Goal: Communication & Community: Answer question/provide support

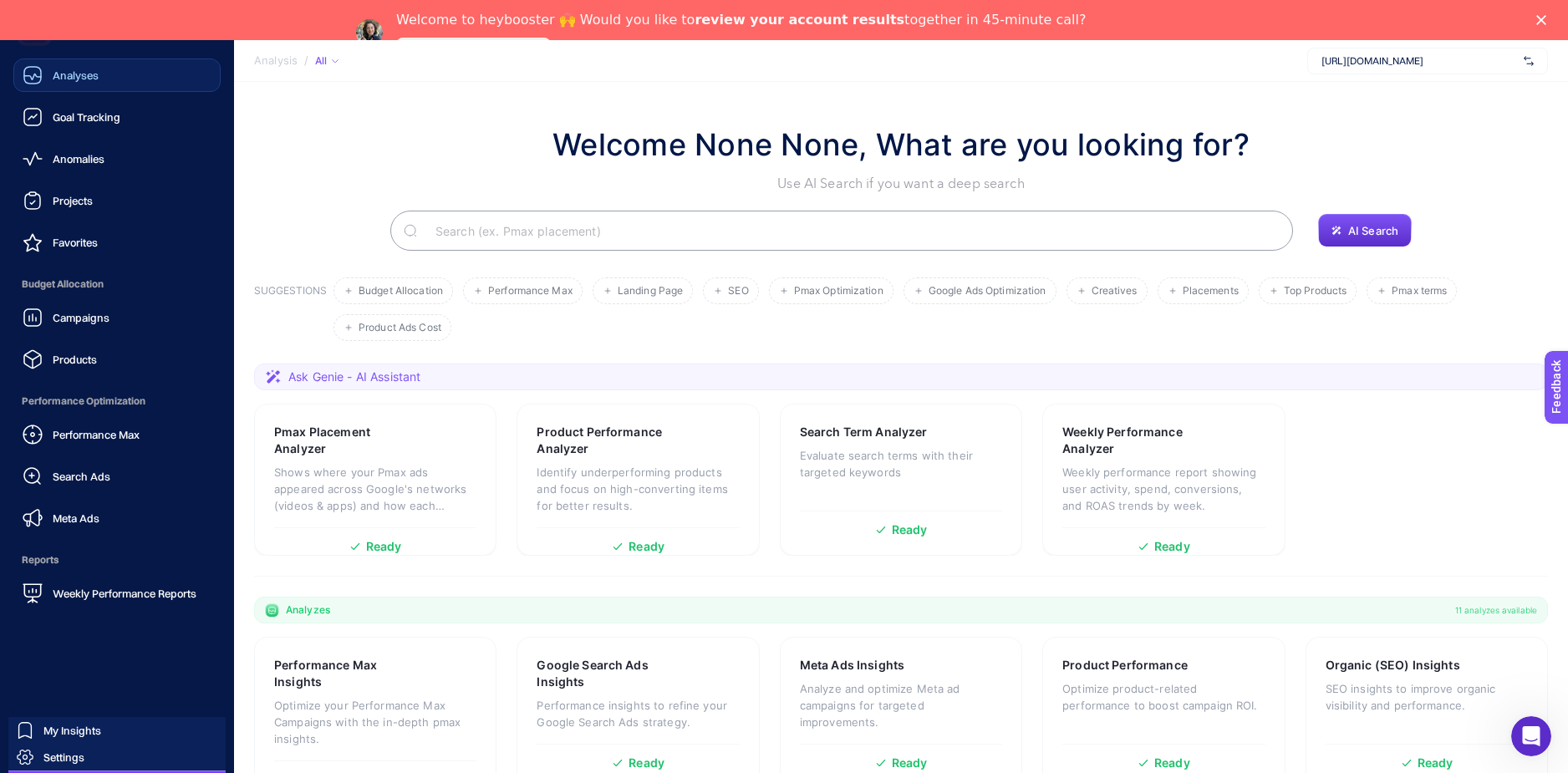
click at [98, 74] on link "Analyses" at bounding box center [117, 75] width 208 height 34
click at [112, 185] on link "Projects" at bounding box center [117, 200] width 208 height 34
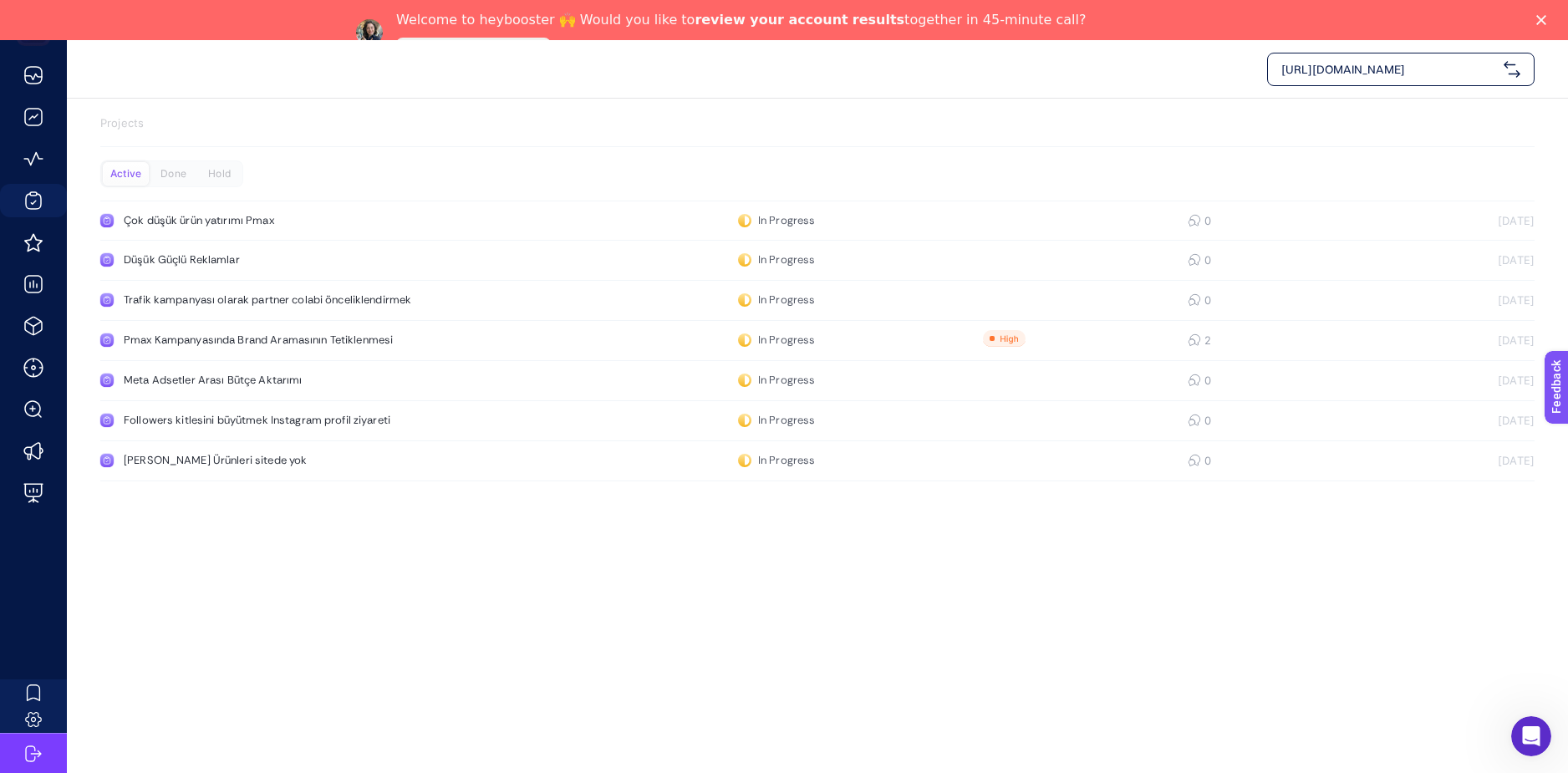
click at [679, 631] on div "[URL][DOMAIN_NAME] Projects Active Done Hold Çok düşük ürün yatırımı Pmax In Pr…" at bounding box center [784, 426] width 1568 height 773
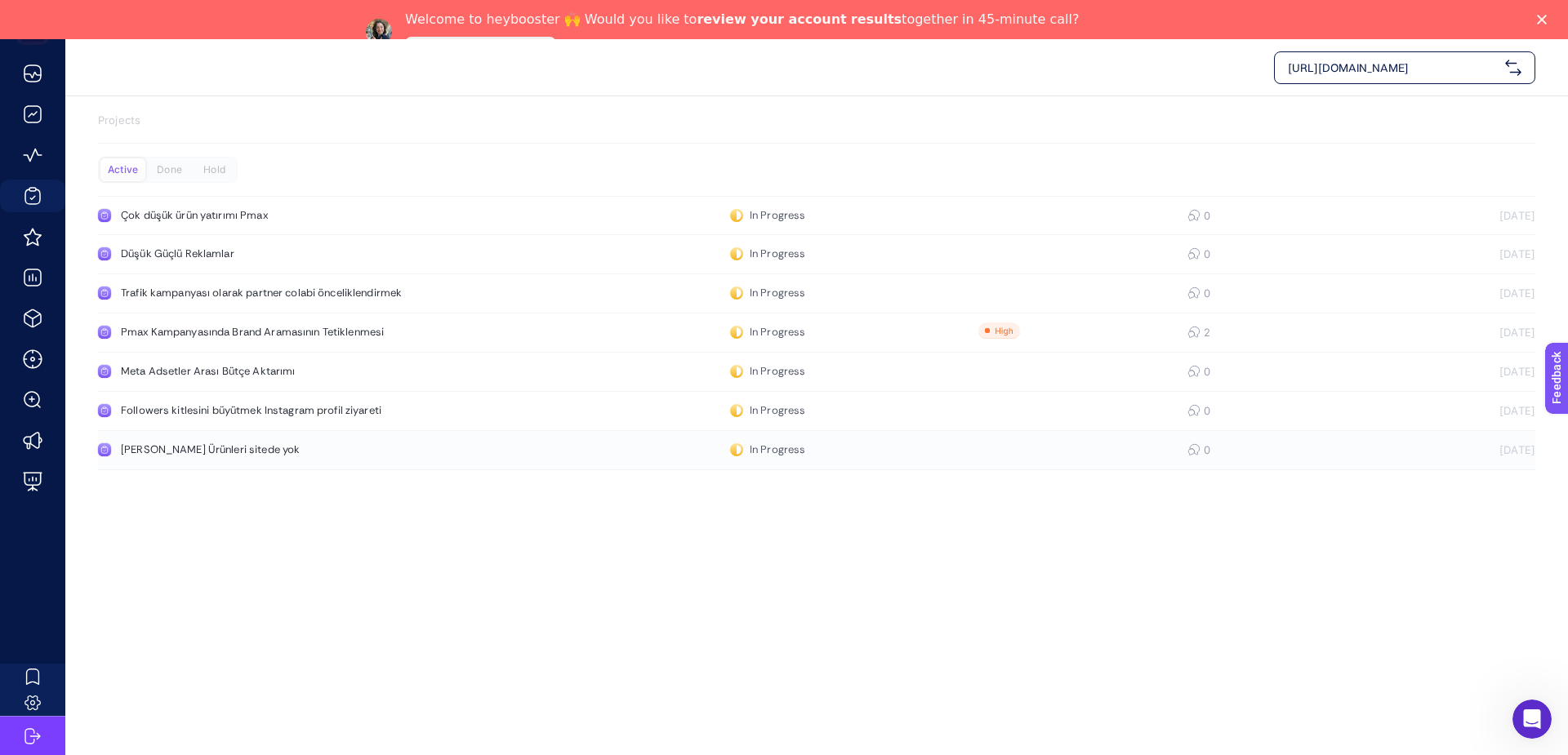
click at [239, 443] on div "[PERSON_NAME] Ürünleri sitede yok" at bounding box center [310, 449] width 377 height 13
click at [274, 412] on div "Followers kitlesini büyütmek Instagram profil ziyareti" at bounding box center [310, 411] width 377 height 13
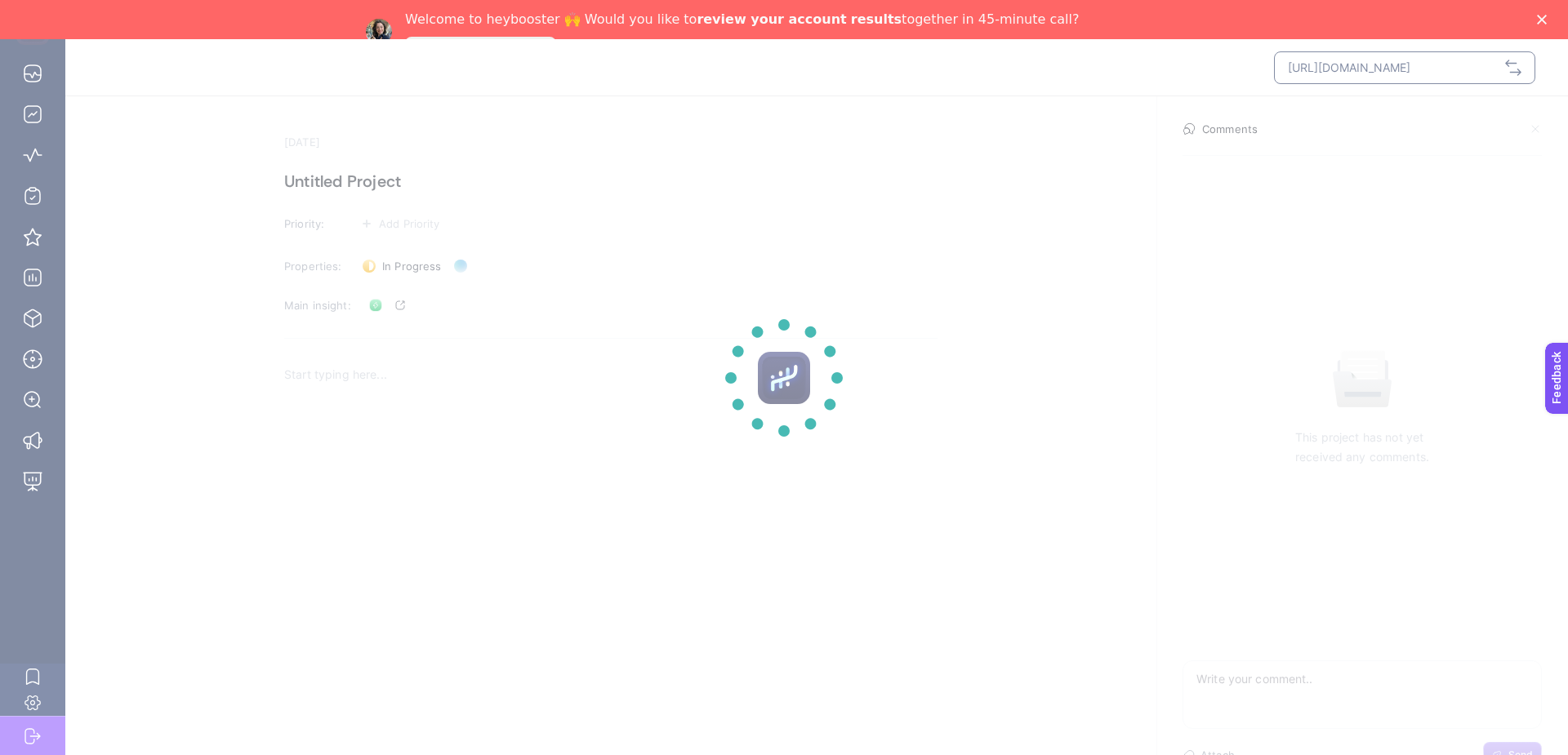
scroll to position [39, 0]
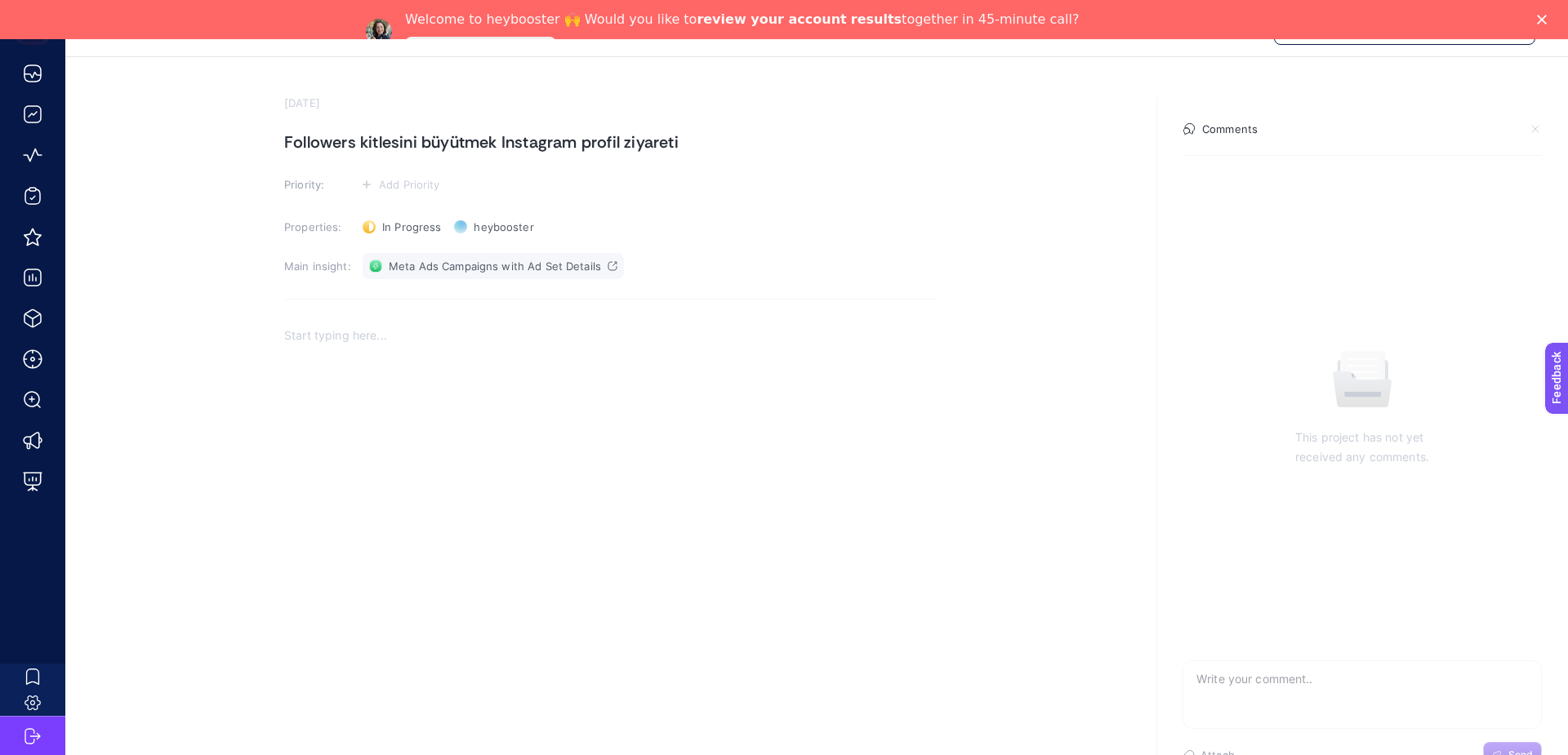
click at [510, 264] on span "Meta Ads Campaigns with Ad Set Details" at bounding box center [495, 266] width 212 height 13
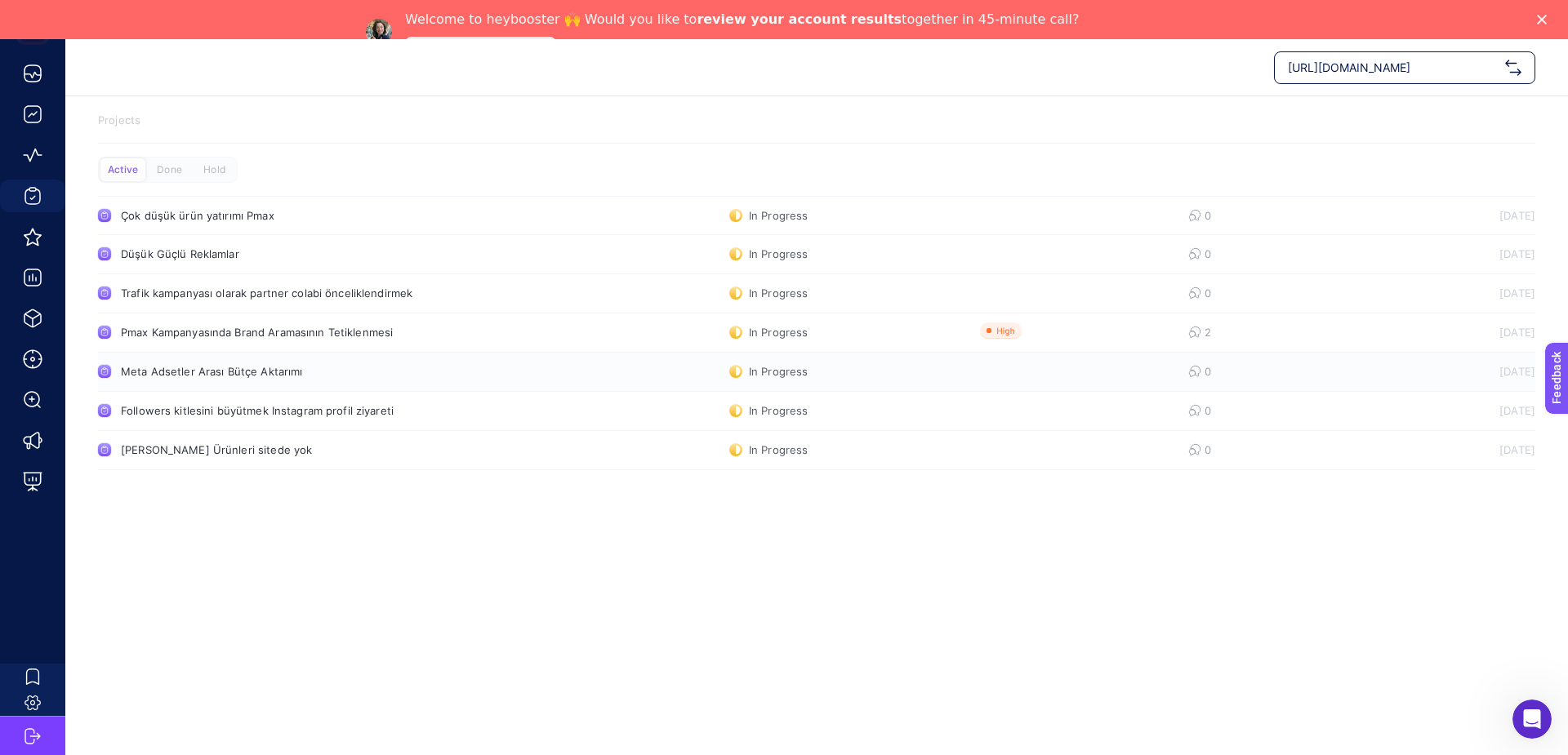
click at [252, 369] on div "Meta Adsetler Arası Bütçe Aktarımı" at bounding box center [310, 371] width 377 height 13
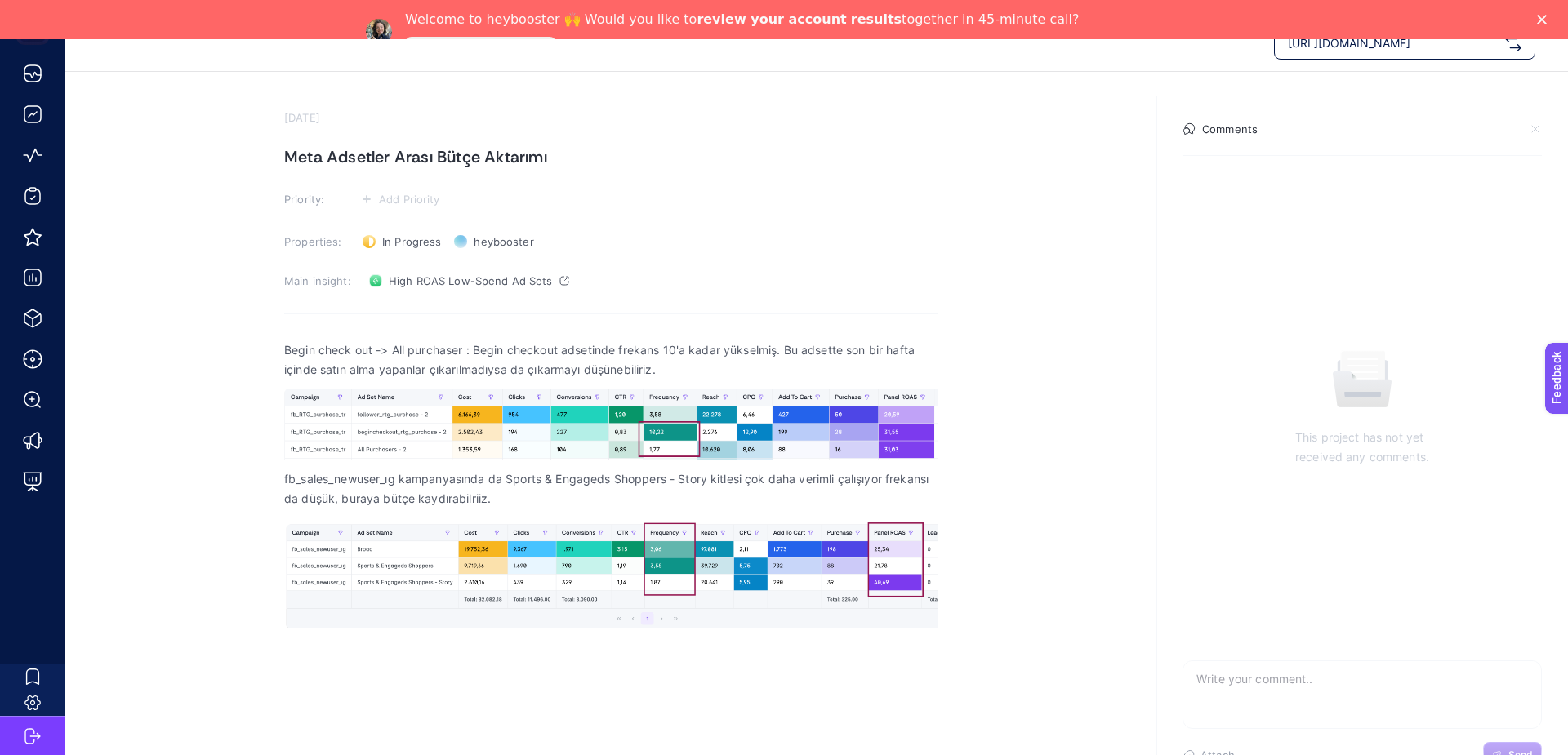
scroll to position [39, 0]
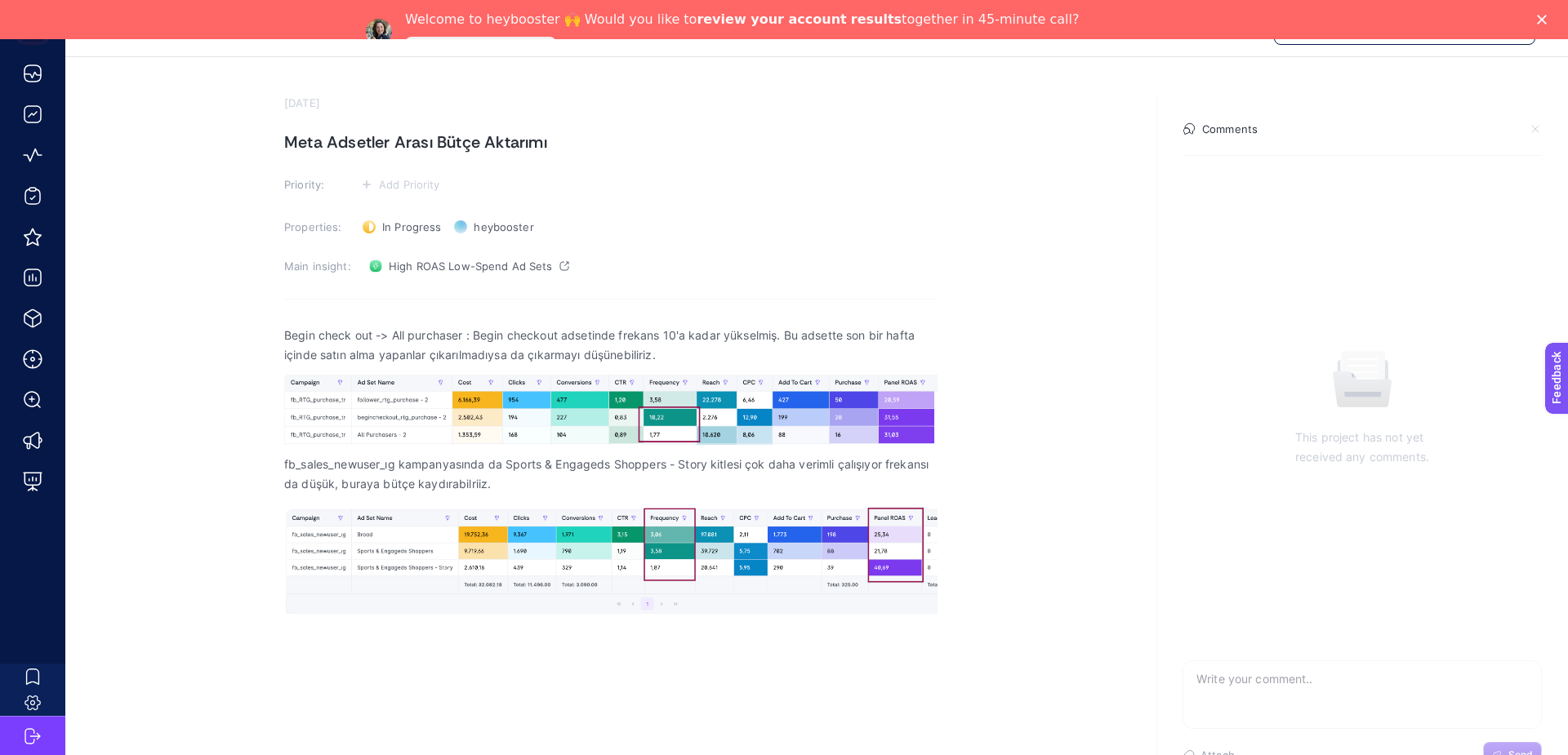
click at [959, 409] on section "[DATE] Meta Adsetler Arası Bütçe Aktarımı Priority: Add Priority Properties: In…" at bounding box center [816, 375] width 1502 height 637
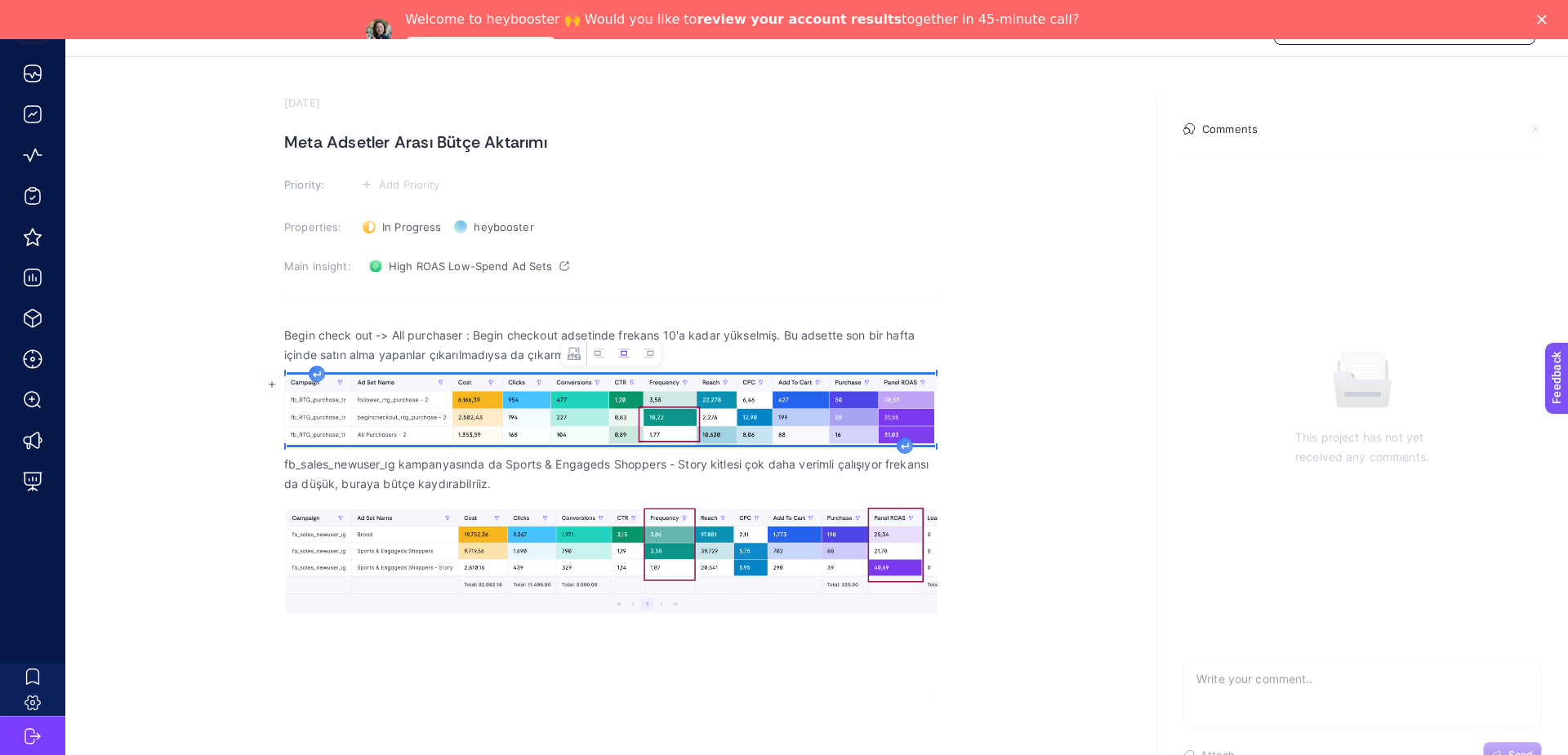
click at [901, 411] on img "Rich Text Editor. Editing area: main" at bounding box center [611, 409] width 653 height 70
click at [980, 431] on section "[DATE] Meta Adsetler Arası Bütçe Aktarımı Priority: Add Priority Properties: In…" at bounding box center [816, 370] width 1502 height 626
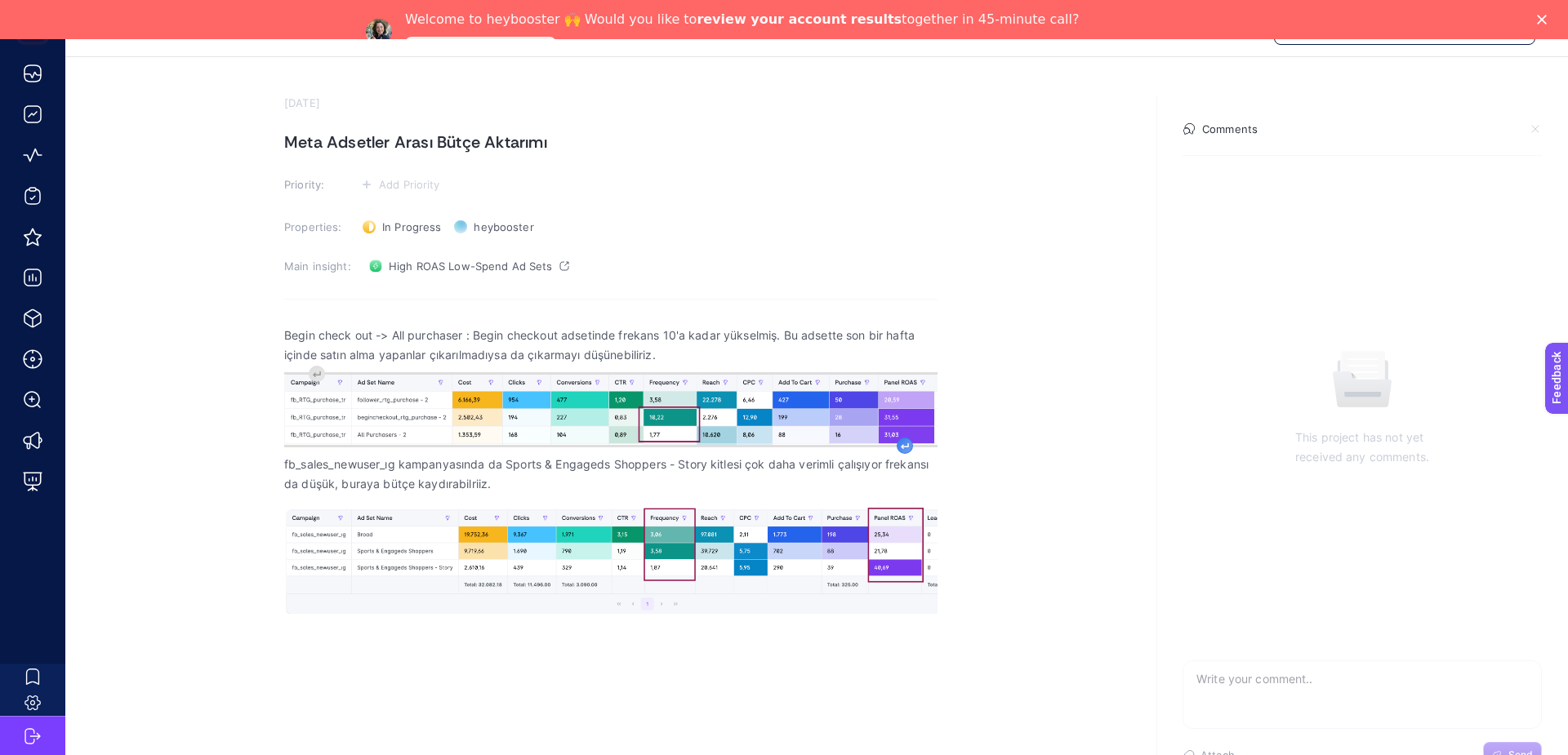
click at [896, 446] on div "Rich Text Editor. Editing area: main" at bounding box center [904, 445] width 16 height 16
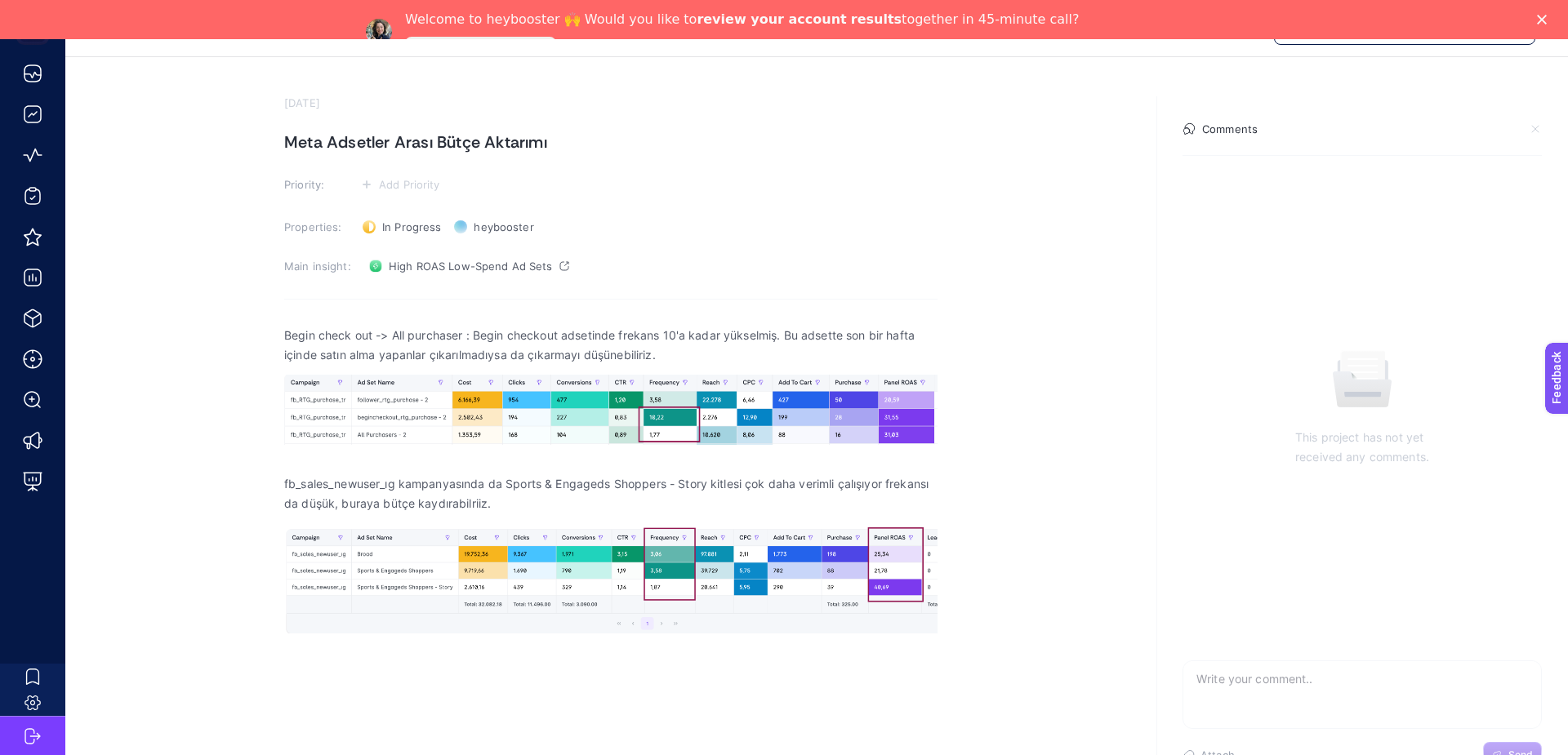
click at [1217, 133] on h4 "Comments" at bounding box center [1229, 129] width 55 height 13
click at [1185, 128] on icon at bounding box center [1189, 129] width 13 height 13
click at [976, 408] on section "[DATE] Meta Adsetler Arası Bütçe Aktarımı Priority: Add Priority Properties: In…" at bounding box center [816, 385] width 1502 height 657
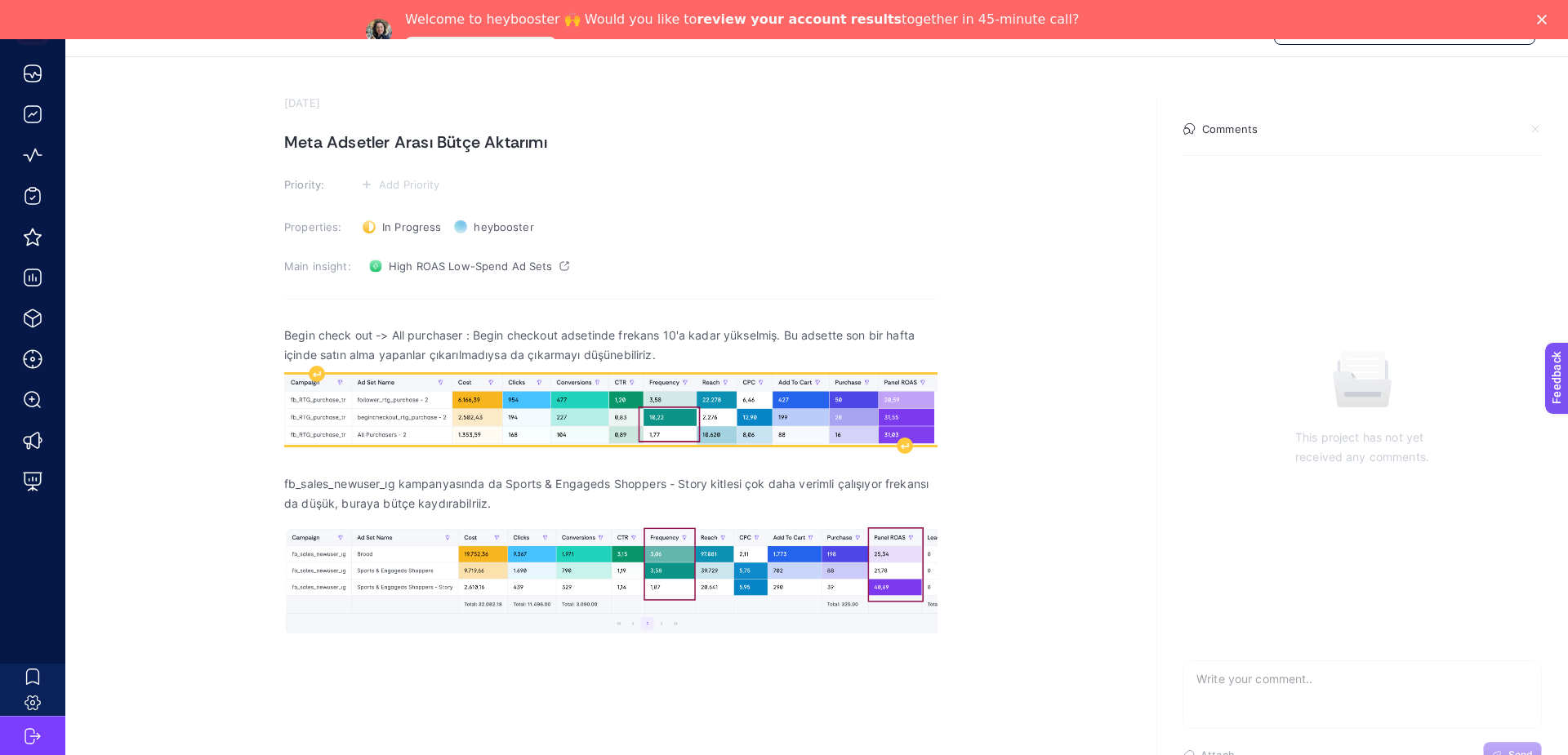
click at [896, 432] on img "Rich Text Editor. Editing area: main" at bounding box center [611, 409] width 653 height 70
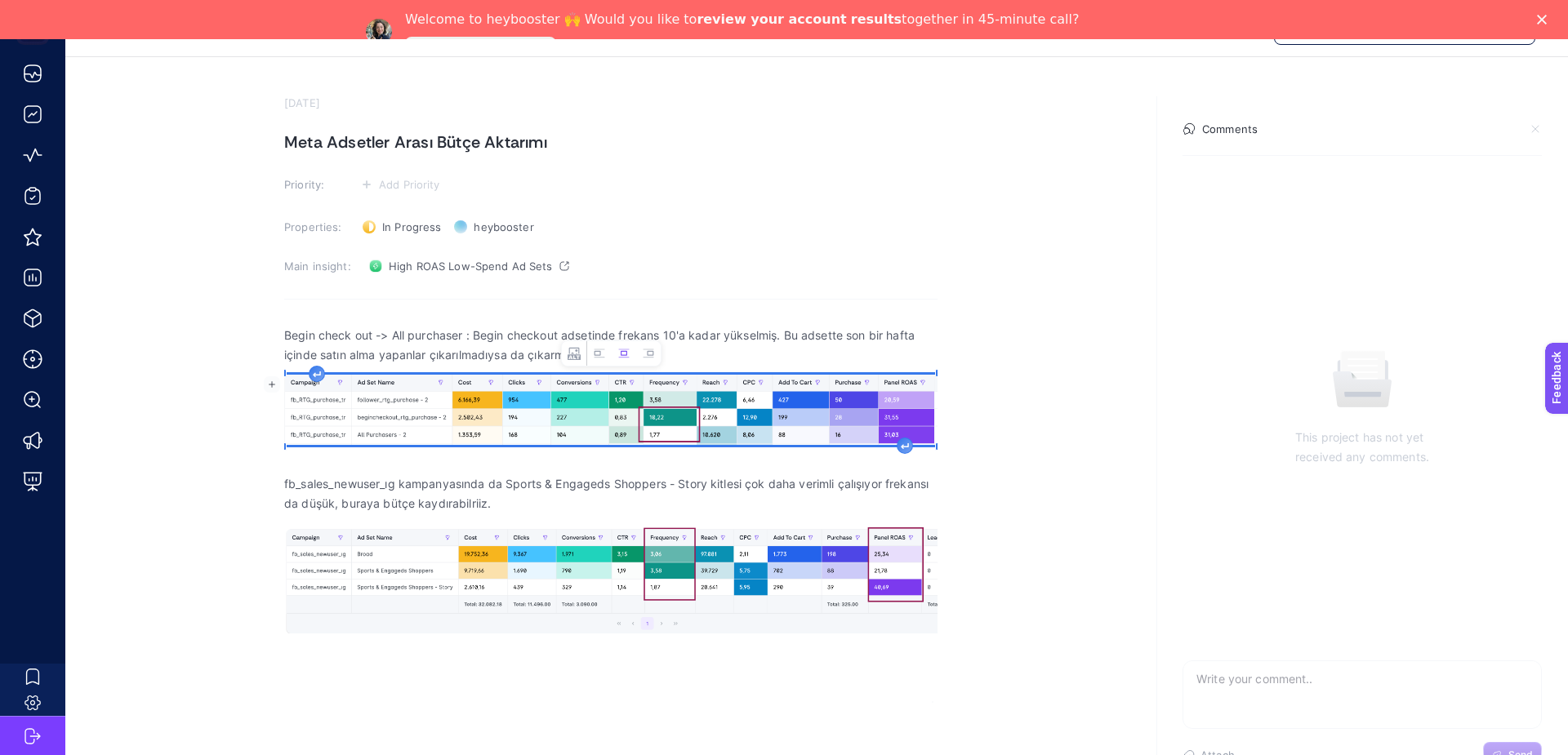
click at [973, 615] on section "[DATE] Meta Adsetler Arası Bütçe Aktarımı Priority: Add Priority Properties: In…" at bounding box center [816, 380] width 1502 height 645
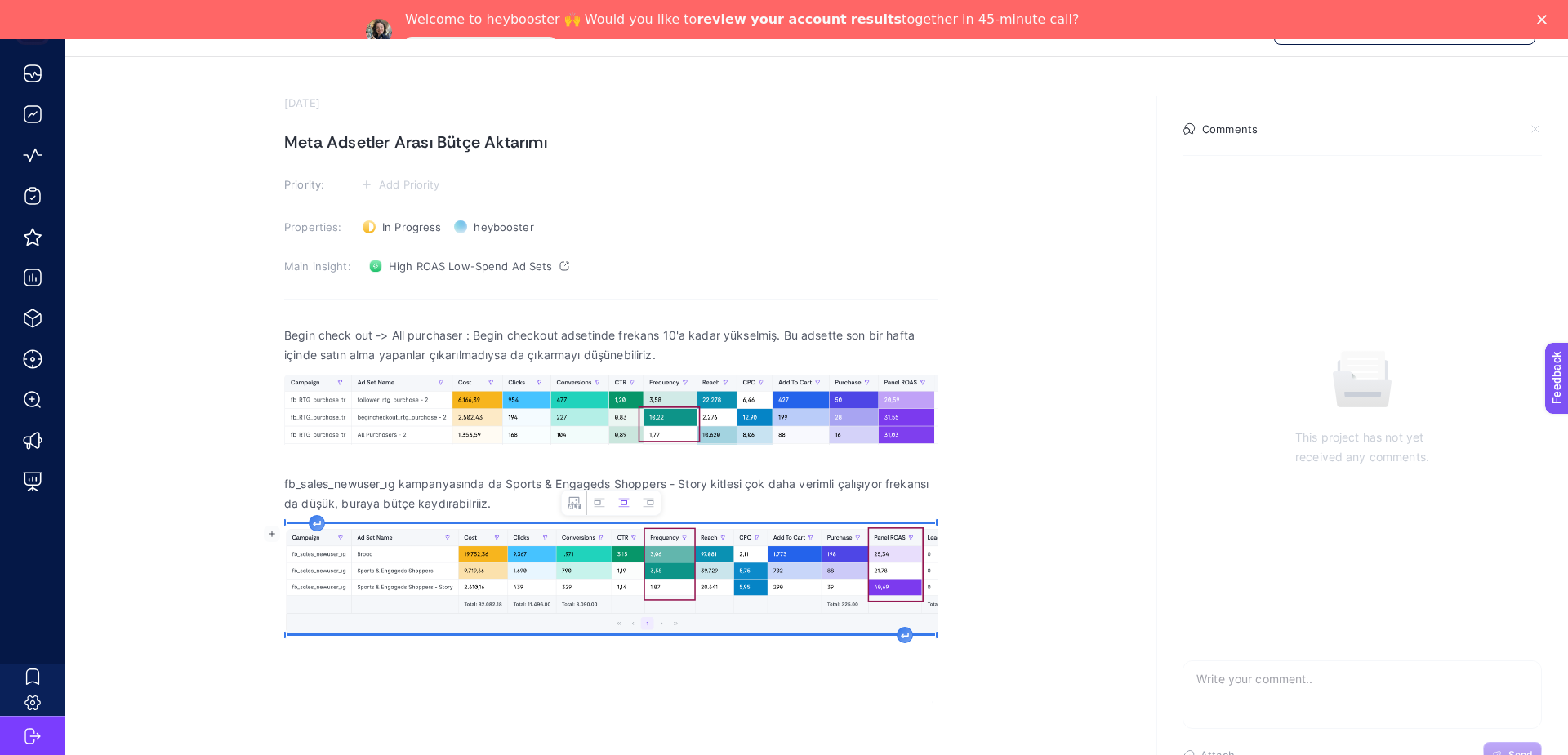
click at [928, 590] on img "Rich Text Editor. Editing area: main" at bounding box center [611, 579] width 653 height 110
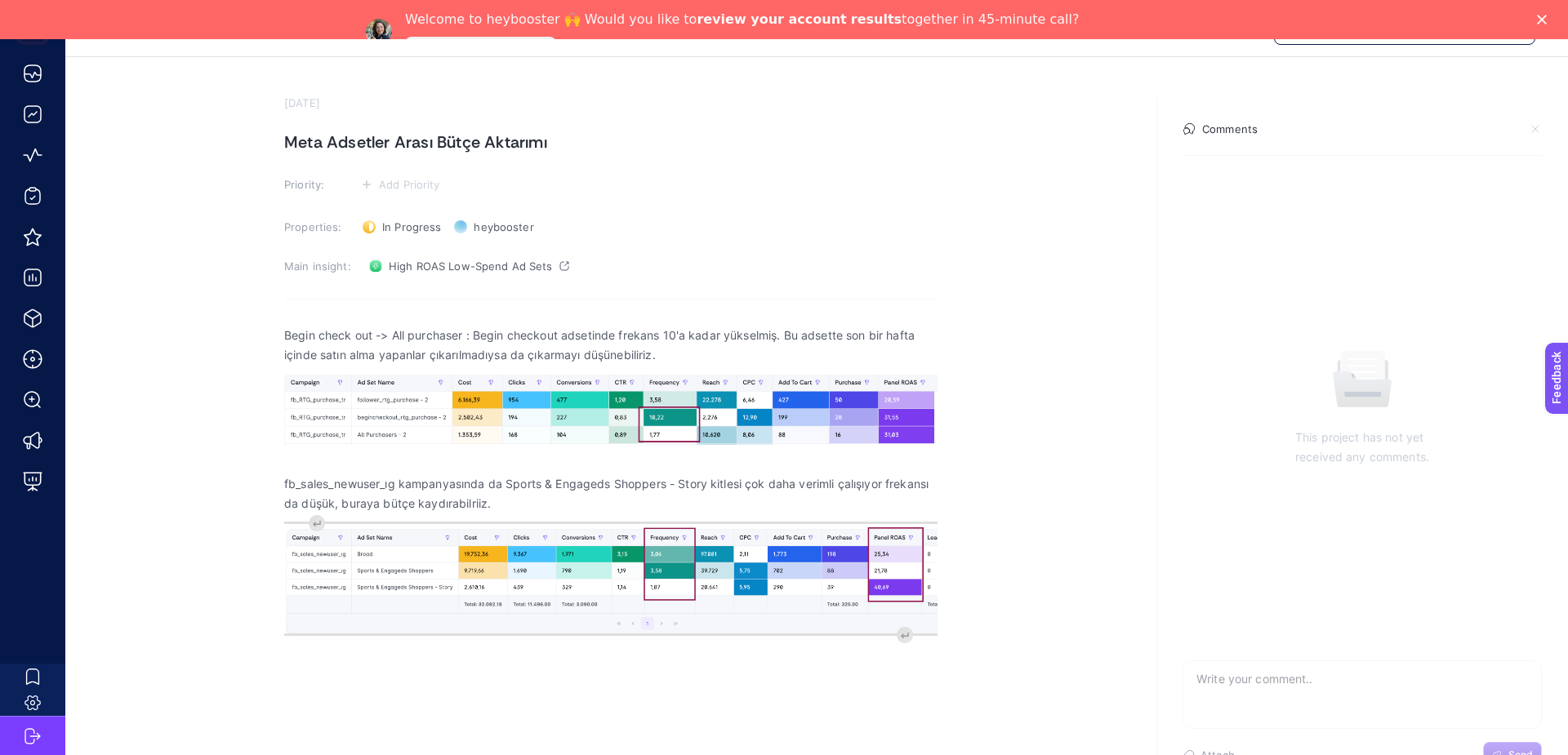
click at [961, 617] on section "[DATE] Meta Adsetler Arası Bütçe Aktarımı Priority: Add Priority Properties: In…" at bounding box center [816, 380] width 1502 height 645
click at [962, 655] on section "[DATE] Meta Adsetler Arası Bütçe Aktarımı Priority: Add Priority Properties: In…" at bounding box center [816, 380] width 1502 height 645
click at [921, 588] on img "Rich Text Editor. Editing area: main" at bounding box center [611, 579] width 653 height 110
click at [960, 600] on section "[DATE] Meta Adsetler Arası Bütçe Aktarımı Priority: Add Priority Properties: In…" at bounding box center [816, 380] width 1502 height 645
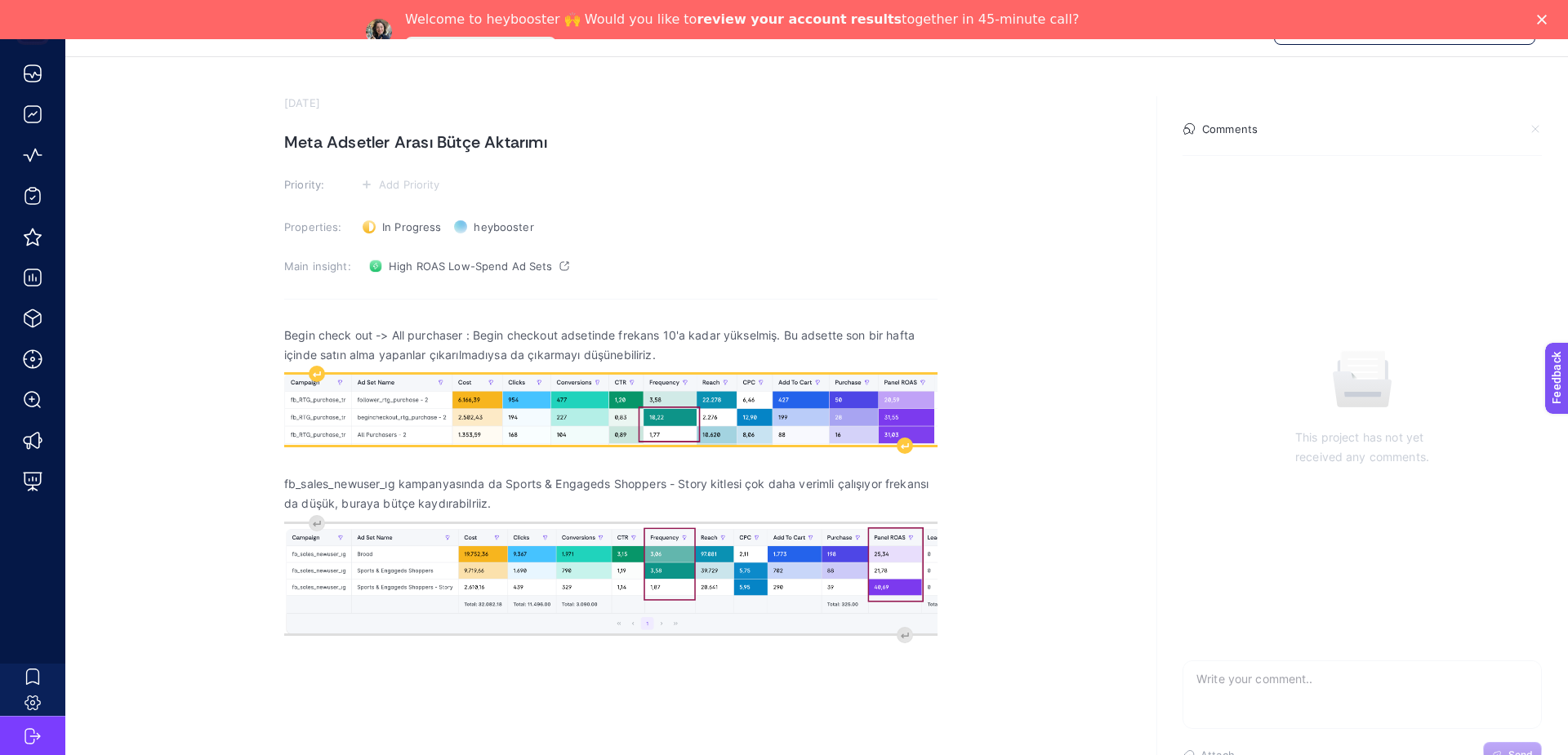
click at [914, 442] on img "Rich Text Editor. Editing area: main" at bounding box center [611, 409] width 653 height 70
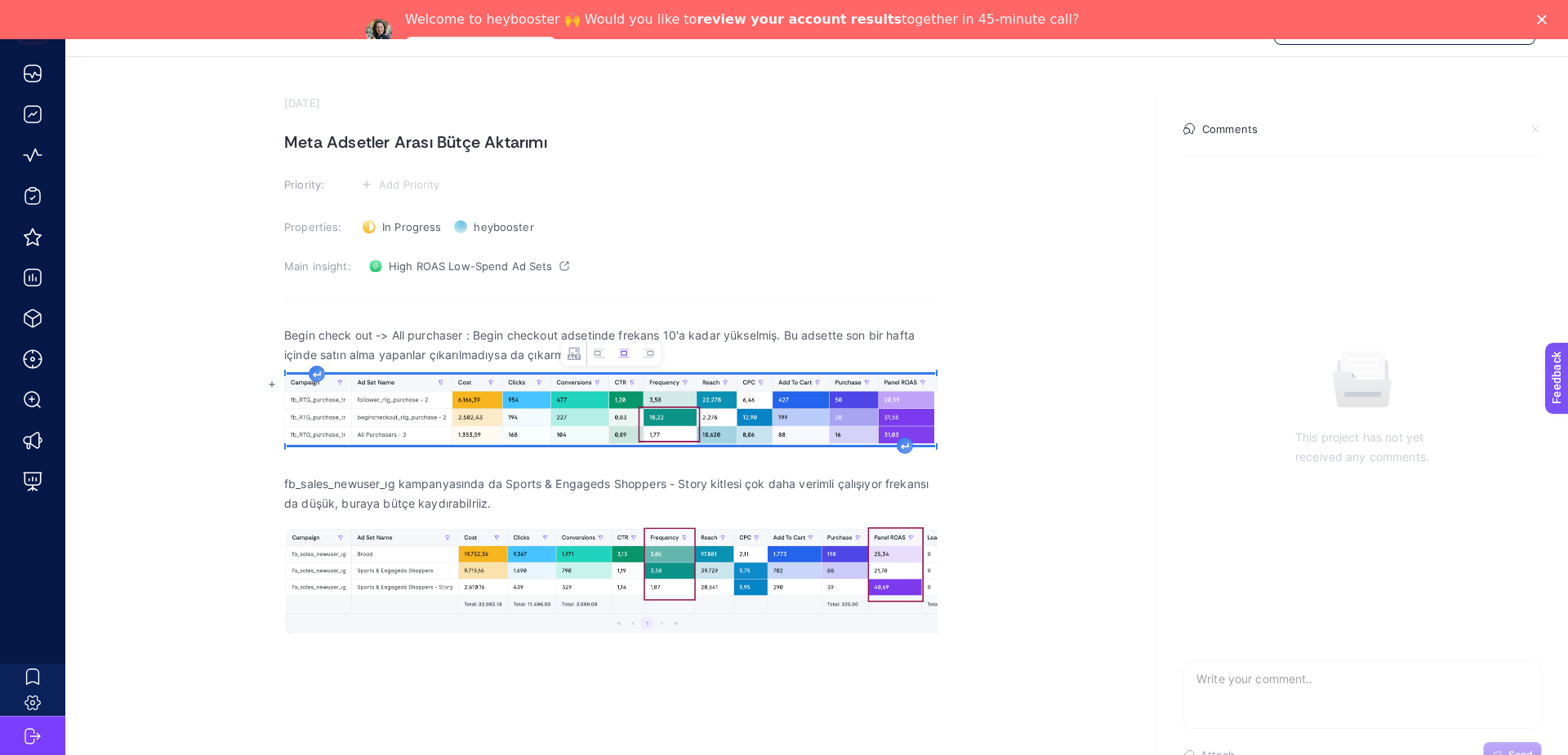
click at [951, 454] on section "[DATE] Meta Adsetler Arası Bütçe Aktarımı Priority: Add Priority Properties: In…" at bounding box center [816, 380] width 1502 height 645
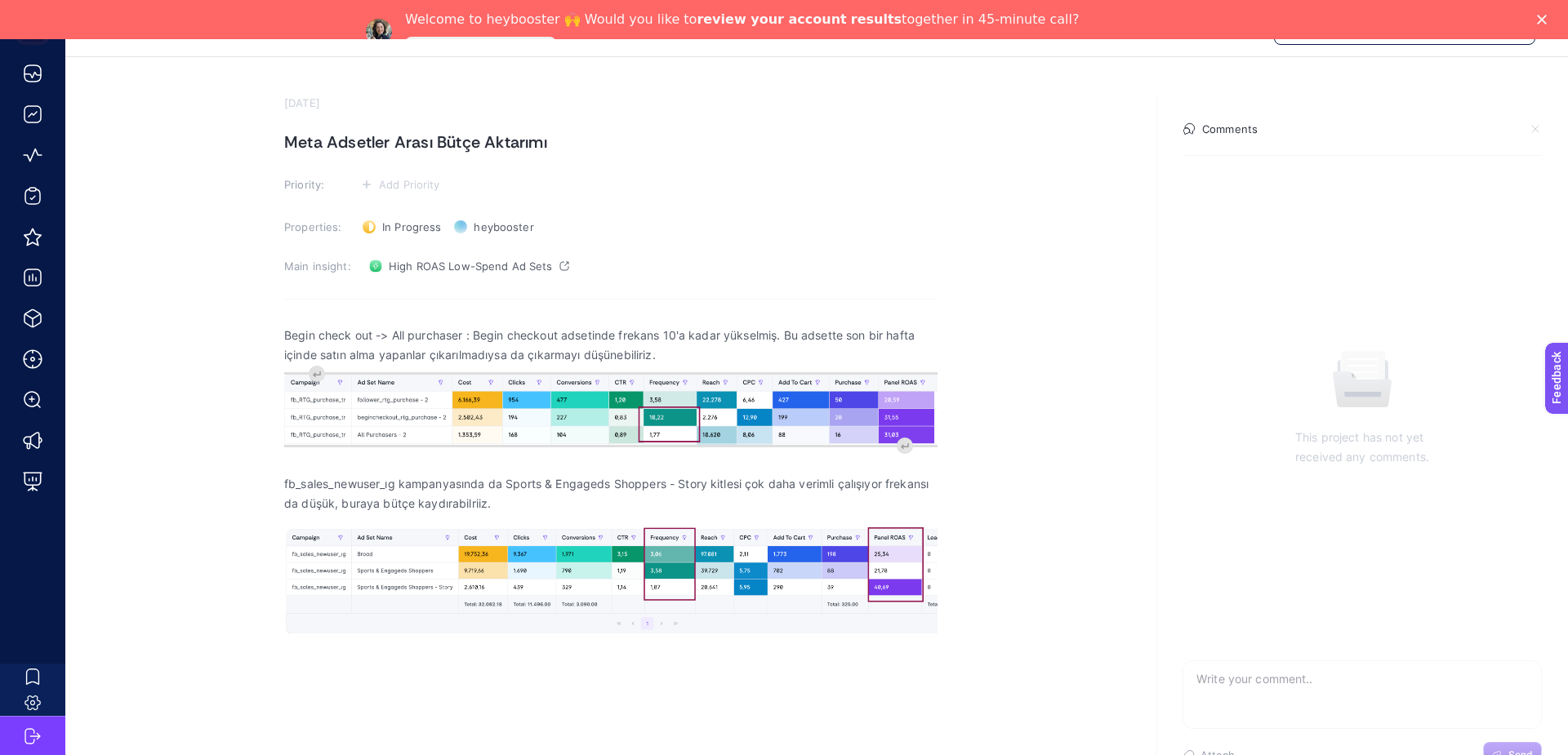
click at [941, 435] on section "[DATE] Meta Adsetler Arası Bütçe Aktarımı Priority: Add Priority Properties: In…" at bounding box center [816, 380] width 1502 height 645
click at [922, 459] on p "Rich Text Editor. Editing area: main" at bounding box center [611, 464] width 653 height 20
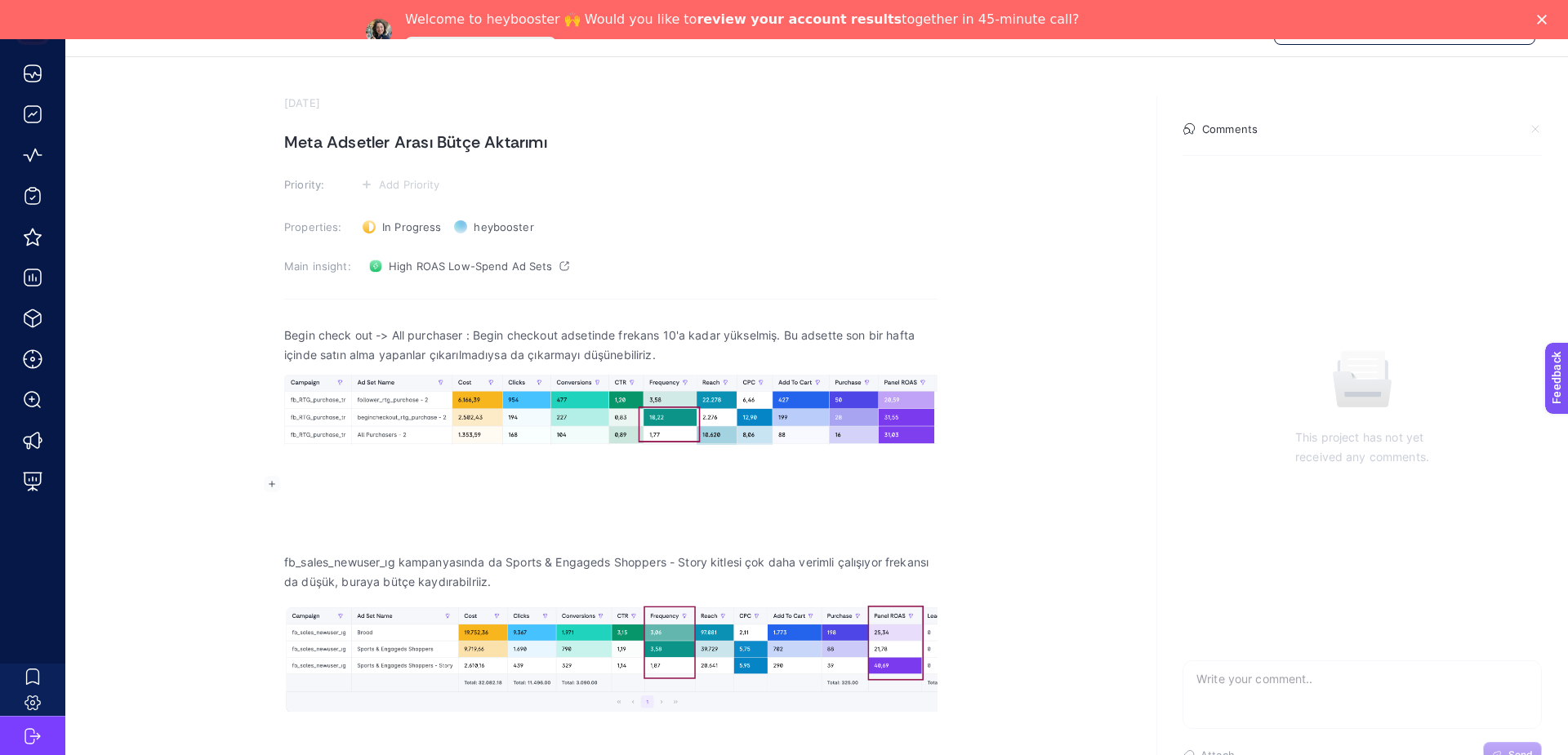
click at [601, 481] on p "Rich Text Editor. Editing area: main" at bounding box center [611, 484] width 653 height 20
click at [754, 483] on span "Begin checkout kampanyasında last 7 days purhcase yapanlar exclude'lu, burada" at bounding box center [611, 484] width 653 height 20
click at [717, 487] on span "Begin checkout kampanyasında last 7 days purhcase yapanlar exclude'lu, burada" at bounding box center [611, 484] width 653 height 20
click at [451, 481] on span "Begin checkout kampanyasında last 7 days purhcase yapanlar exclude'lu," at bounding box center [611, 484] width 653 height 20
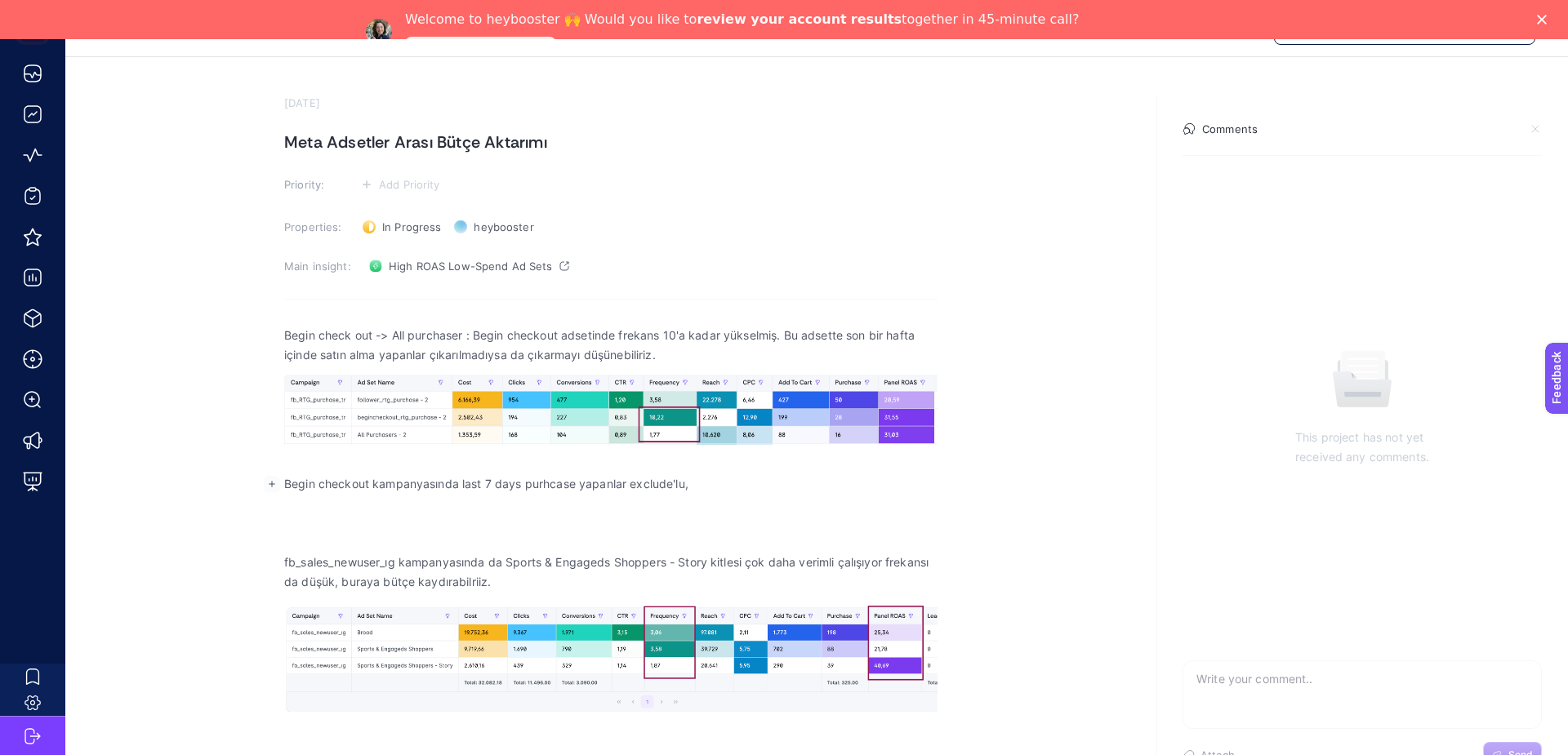
click at [599, 488] on span "Begin checkout kampanyasında last 7 days purhcase yapanlar exclude'lu," at bounding box center [611, 484] width 653 height 20
click at [637, 489] on span "Begin checkout kampanyasında last 7 days purhcase yapanlar exclude'lu," at bounding box center [611, 484] width 653 height 20
click at [776, 488] on span "Begin checkout kampanyasında last 7 days purhcase yapanlar hali hazırda exclude…" at bounding box center [611, 484] width 653 height 20
drag, startPoint x: 760, startPoint y: 485, endPoint x: 936, endPoint y: 485, distance: 176.0
click at [936, 485] on span "Begin checkout kampanyasında last 7 days purhcase yapanlar hali hazırda exclude…" at bounding box center [611, 484] width 653 height 20
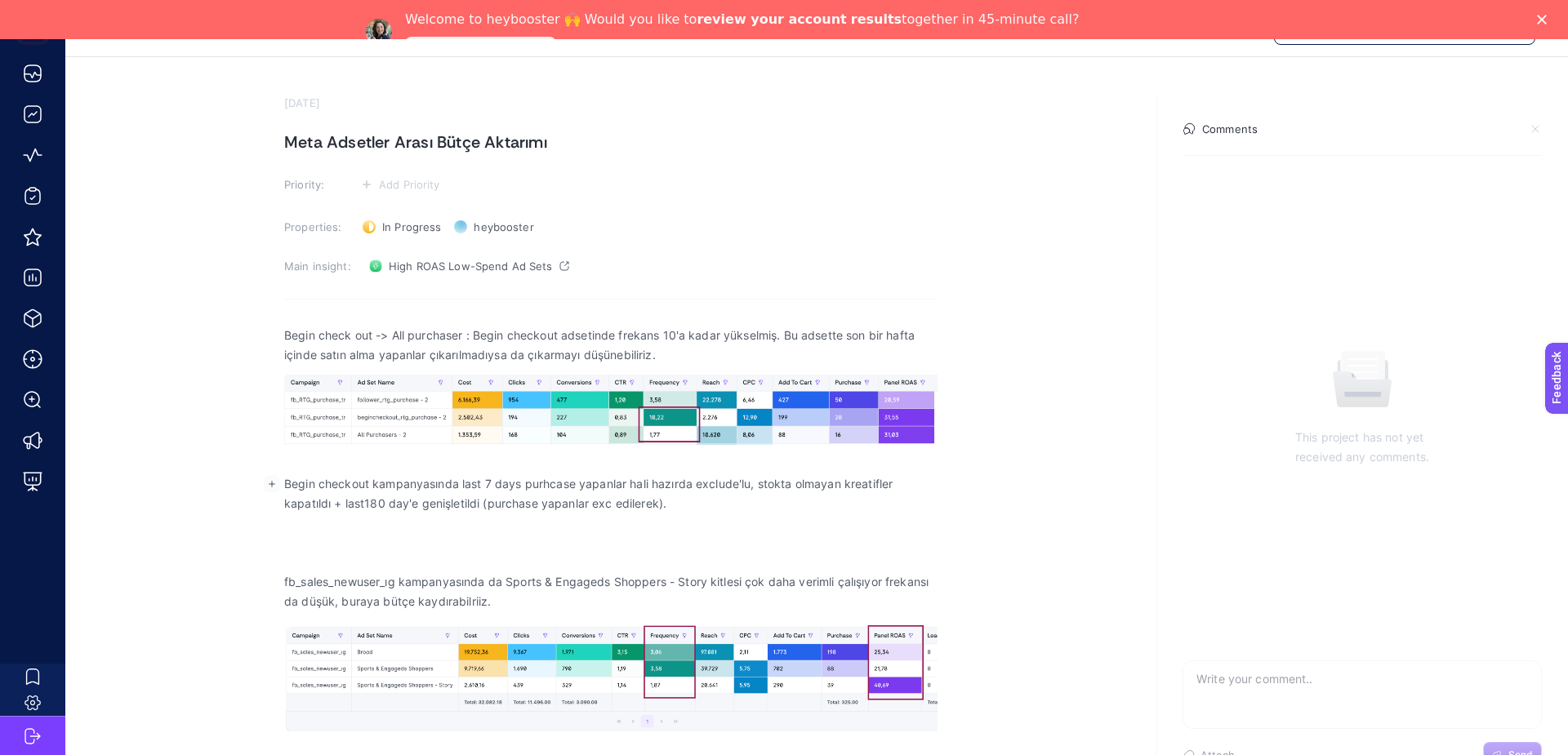
click at [865, 512] on span "Begin checkout kampanyasında last 7 days purhcase yapanlar hali hazırda exclude…" at bounding box center [611, 494] width 653 height 39
click at [750, 488] on span "Begin checkout kampanyasında last 7 days purhcase yapanlar hali hazırda exclude…" at bounding box center [611, 494] width 653 height 39
click at [779, 501] on span "Begin checkout kampanyasında last 7 days purhcase yapanlar hali hazırda exclude…" at bounding box center [611, 494] width 653 height 39
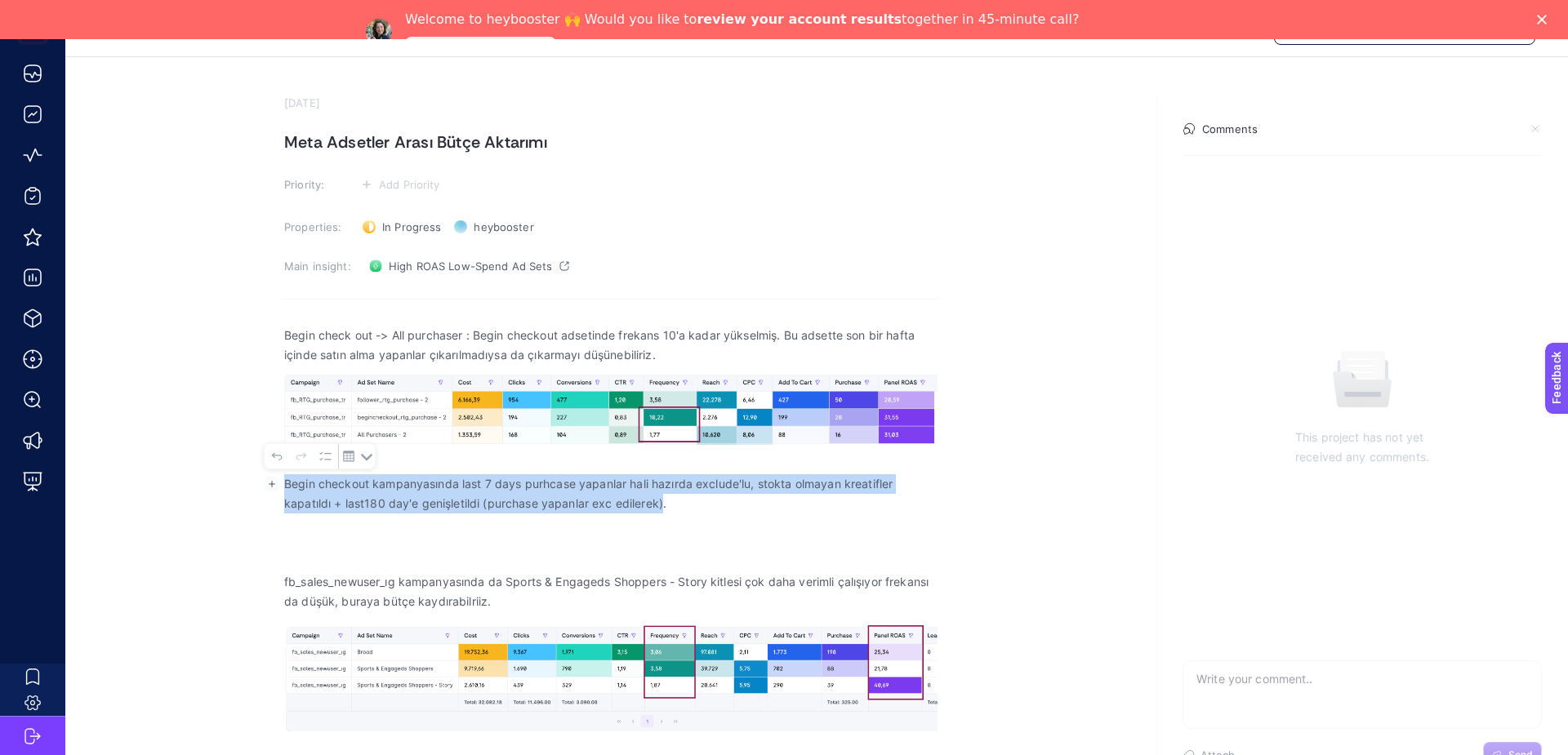
drag, startPoint x: 662, startPoint y: 504, endPoint x: 270, endPoint y: 484, distance: 392.5
click at [270, 484] on body "[URL][DOMAIN_NAME] [DATE] Meta Adsetler Arası Bütçe Aktarımı Priority: Add Prio…" at bounding box center [784, 377] width 1568 height 755
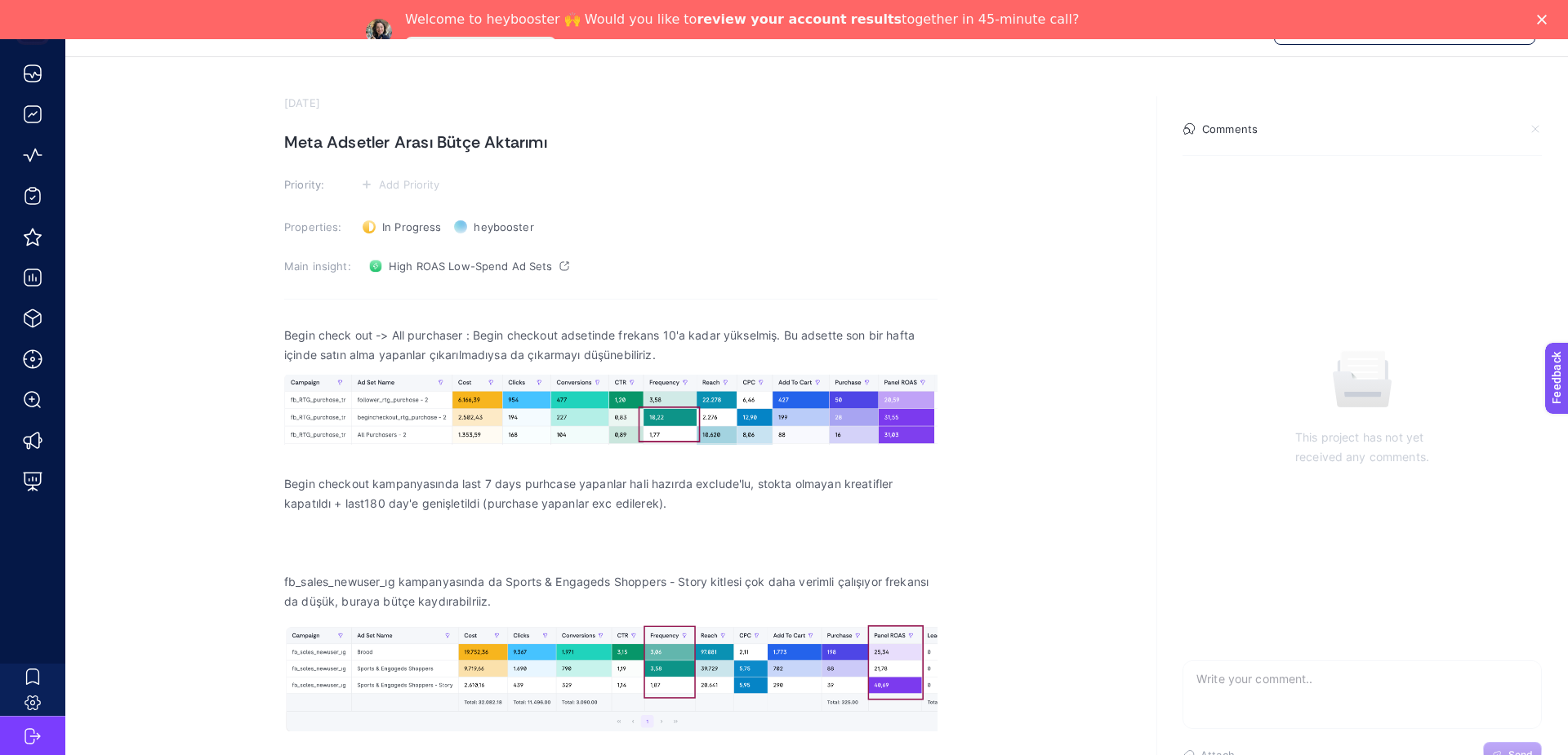
click at [939, 495] on section "[DATE] Meta Adsetler Arası Bütçe Aktarımı Priority: Add Priority Properties: In…" at bounding box center [816, 434] width 1502 height 754
click at [1329, 521] on section "This project has not yet received any comments." at bounding box center [1362, 407] width 386 height 506
click at [708, 498] on span "Begin checkout kampanyasında last 7 days purhcase yapanlar hali hazırda exclude…" at bounding box center [611, 494] width 653 height 39
click at [706, 498] on span "Begin checkout kampanyasında last 7 days purhcase yapanlar hali hazırda exclude…" at bounding box center [611, 494] width 653 height 39
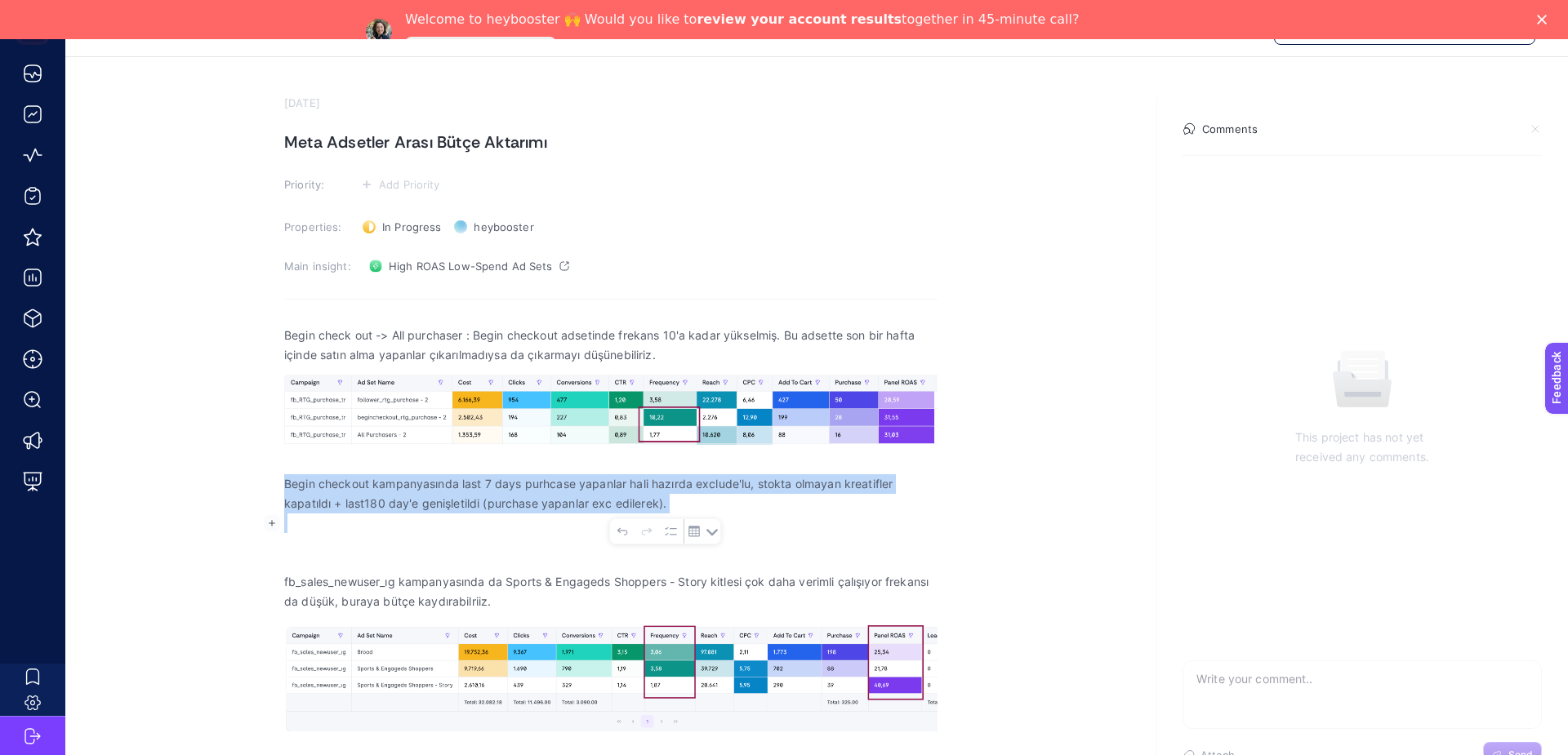
click at [706, 498] on span "Begin checkout kampanyasında last 7 days purhcase yapanlar hali hazırda exclude…" at bounding box center [611, 494] width 653 height 39
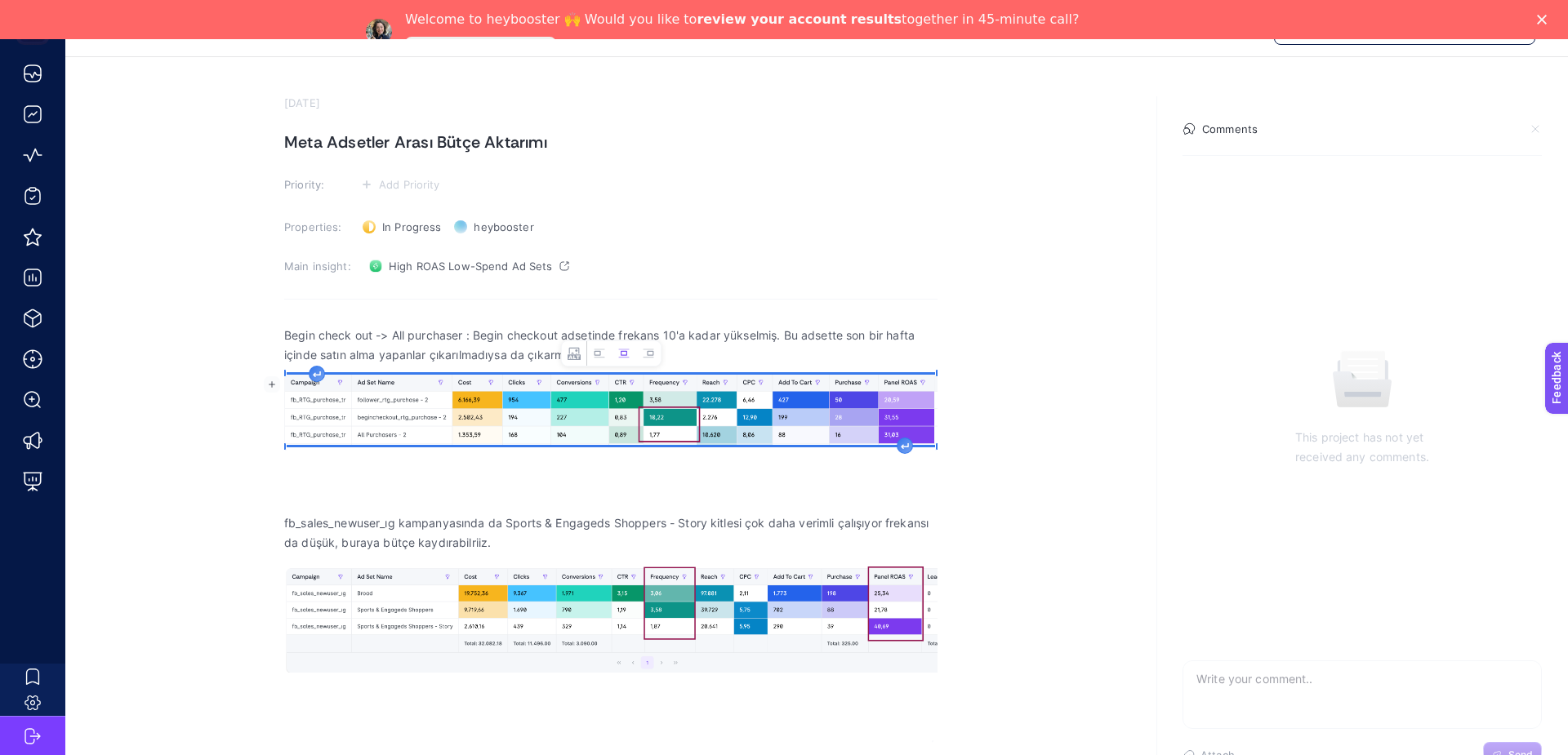
click at [1258, 682] on textarea at bounding box center [1362, 687] width 358 height 53
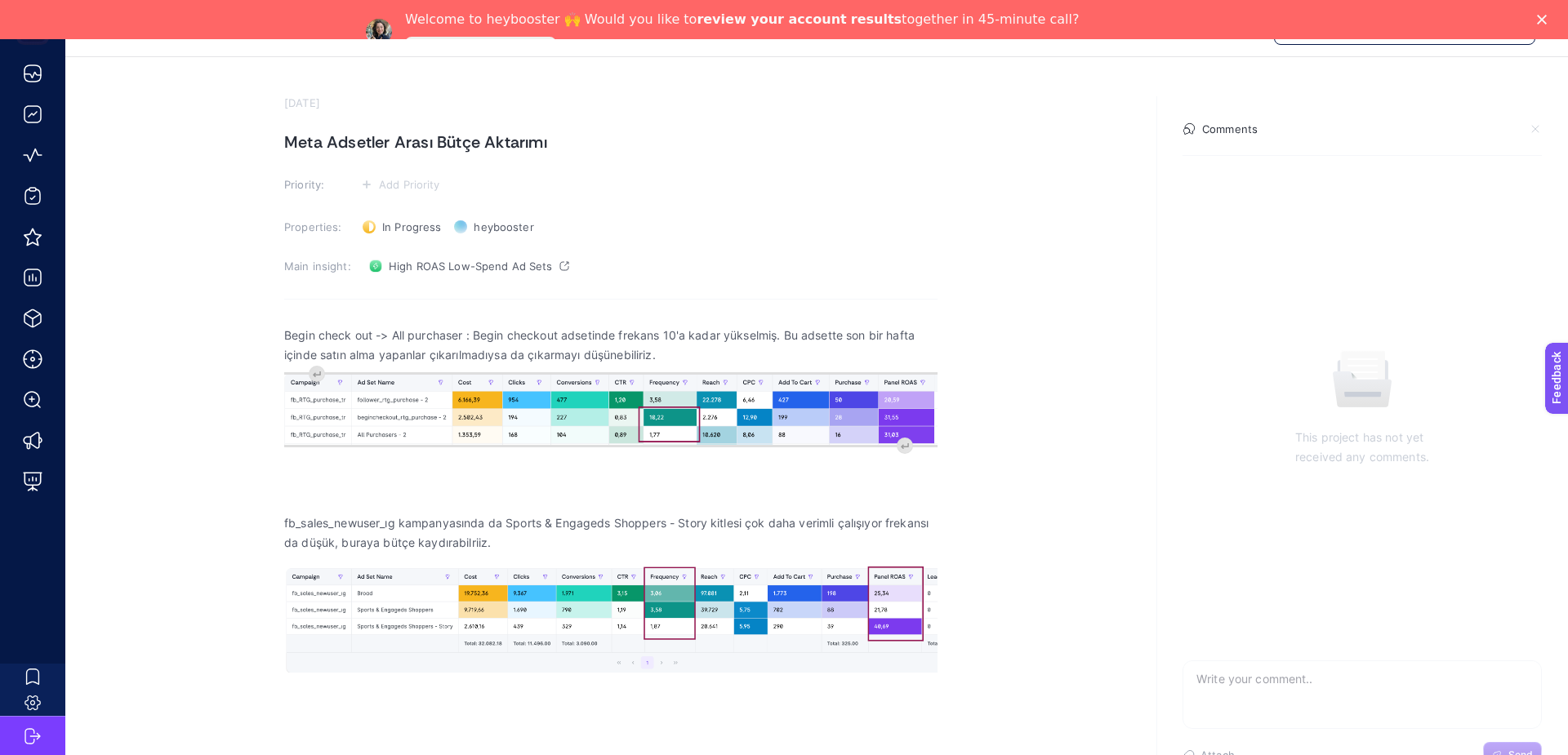
paste textarea "Begin checkout kampanyasında last 7 days purhcase yapanlar hali hazırda exclude…"
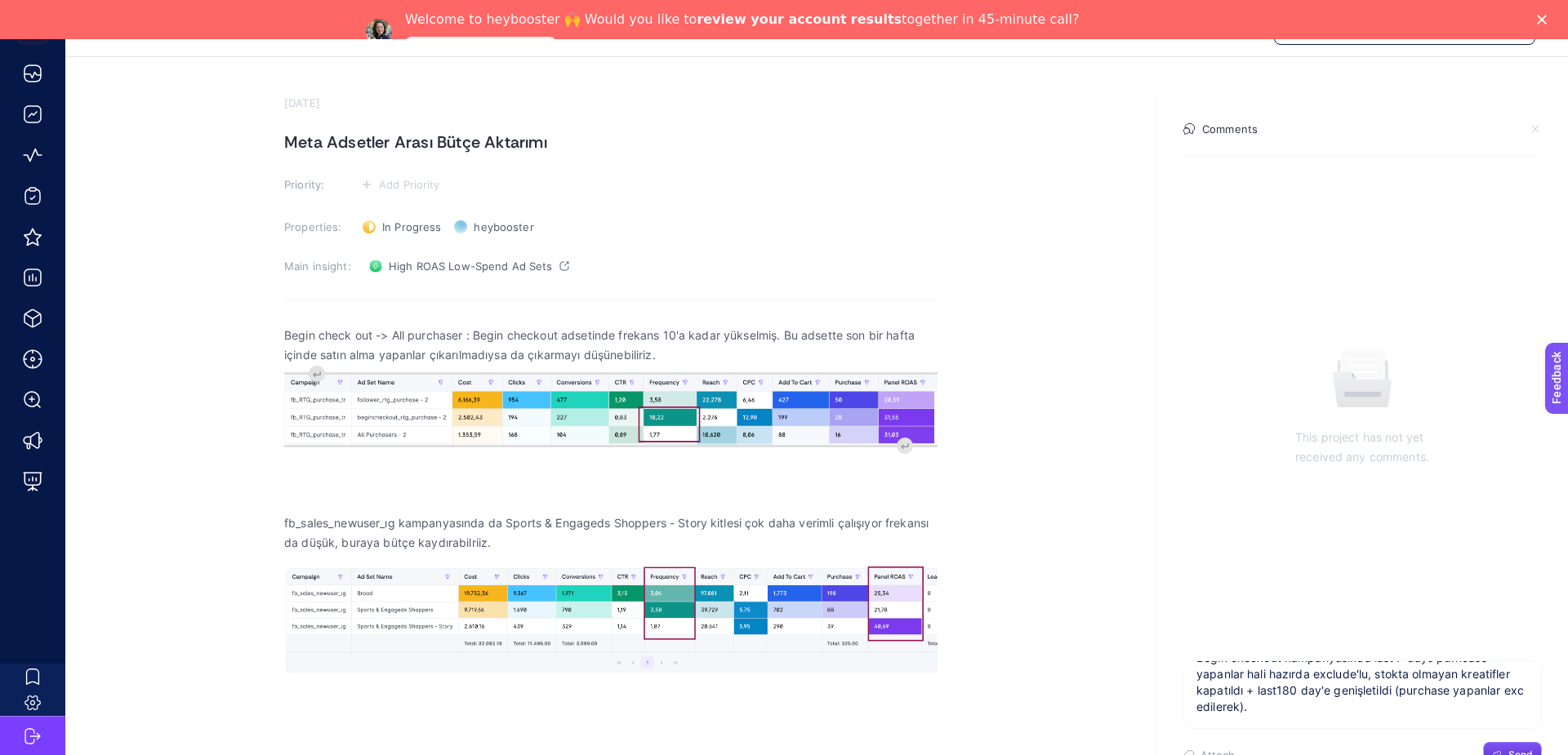
click at [1318, 688] on textarea "Begin checkout kampanyasında last 7 days purhcase yapanlar hali hazırda exclude…" at bounding box center [1362, 687] width 358 height 53
click at [1257, 683] on textarea "Begin checkout kampanyasında last 7 days purhcase yapanlar hali hazırda exclude…" at bounding box center [1362, 687] width 358 height 53
click at [1302, 688] on textarea "Begin checkout kampanyasında last 7 days purhcase yapanlar hali hazırda exclude…" at bounding box center [1362, 687] width 358 height 53
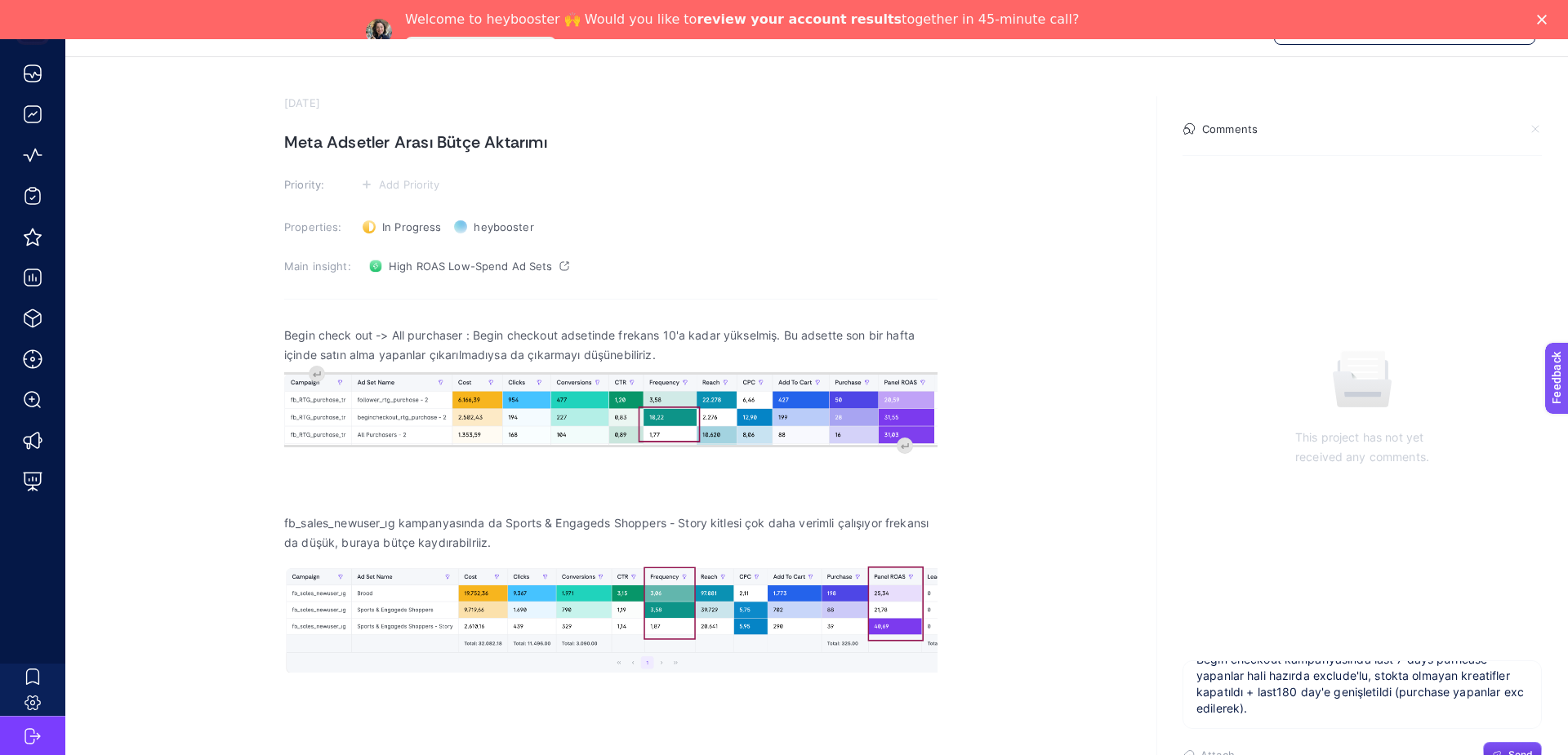
click at [1296, 700] on textarea "Begin checkout kampanyasında last 7 days purhcase yapanlar hali hazırda exclude…" at bounding box center [1362, 687] width 358 height 53
click at [1355, 711] on textarea "Begin checkout kampanyasında last 7 days purhcase yapanlar hali hazırda exclude…" at bounding box center [1362, 687] width 358 height 53
click at [1364, 707] on textarea "Begin checkout kampanyasında last 7 days purhcase yapanlar hali hazırda exclude…" at bounding box center [1362, 687] width 358 height 53
click at [1365, 707] on textarea "Begin checkout kampanyasında last 7 days purhcase yapanlar hali hazırda exclude…" at bounding box center [1362, 687] width 358 height 53
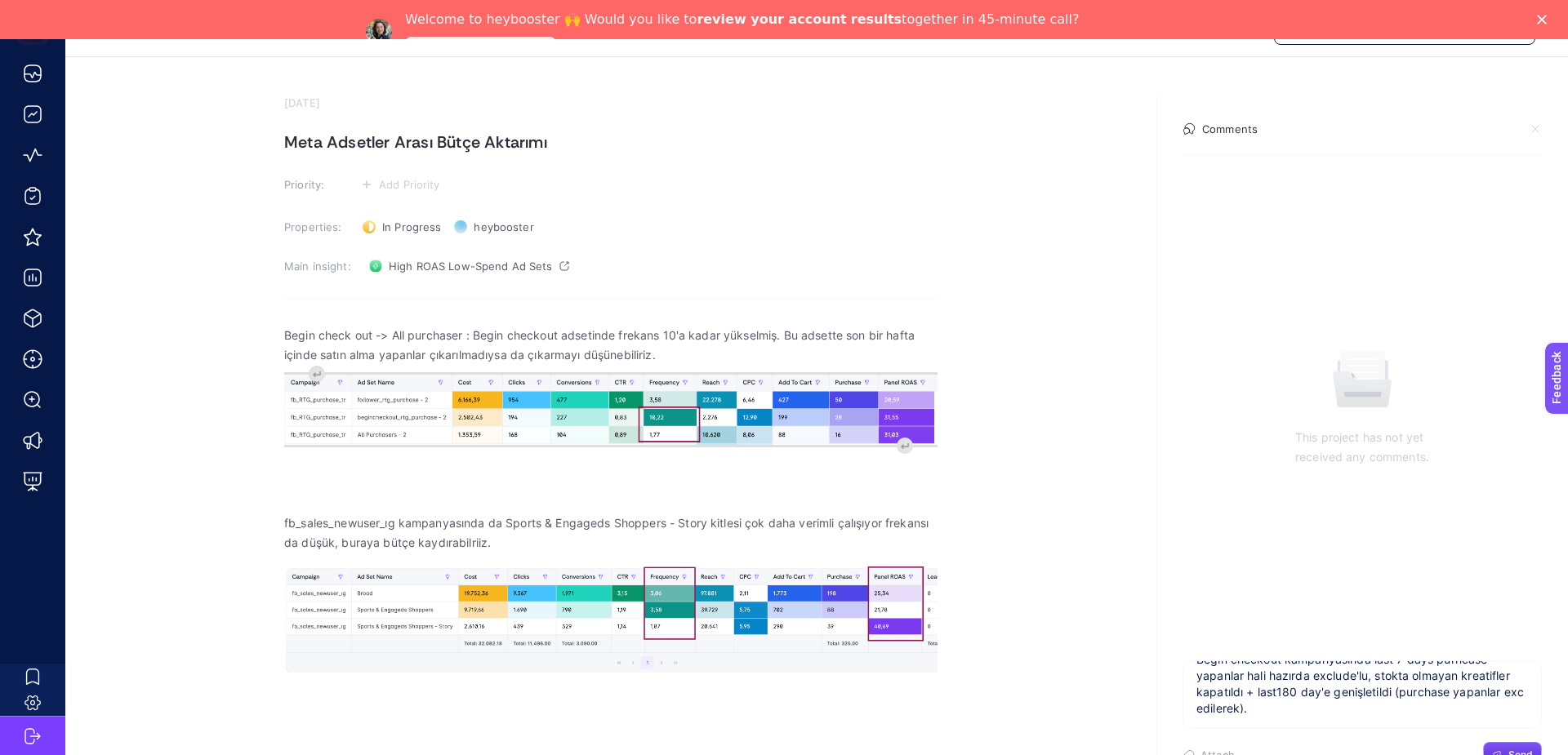
scroll to position [0, 0]
click at [1370, 696] on textarea "Begin checkout kampanyasında last 7 days purhcase yapanlar hali hazırda exclude…" at bounding box center [1362, 687] width 358 height 53
click at [1396, 691] on textarea "Begin checkout kampanyasında last 7 days purhcase yapanlar hali hazırda exclude…" at bounding box center [1362, 687] width 358 height 53
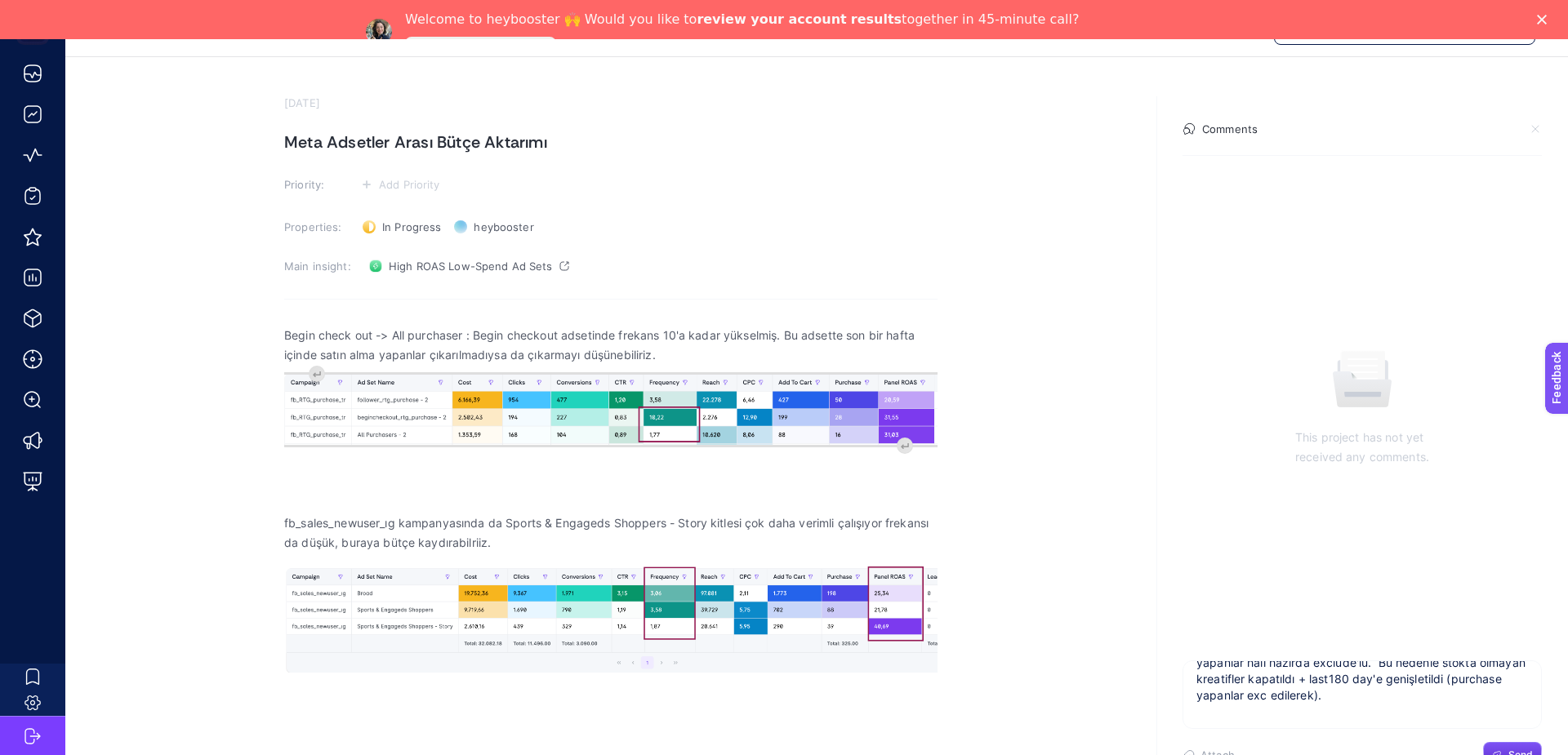
click at [1398, 719] on div "Begin checkout kampanyasında last 7 days purhcase yapanlar hali hazırda exclude…" at bounding box center [1362, 694] width 359 height 68
click at [1384, 702] on textarea "Begin checkout kampanyasında last 7 days purhcase yapanlar hali hazırda exclude…" at bounding box center [1362, 687] width 358 height 53
click at [1283, 706] on textarea "Begin checkout kampanyasında last 7 days purhcase yapanlar hali hazırda exclude…" at bounding box center [1362, 687] width 358 height 53
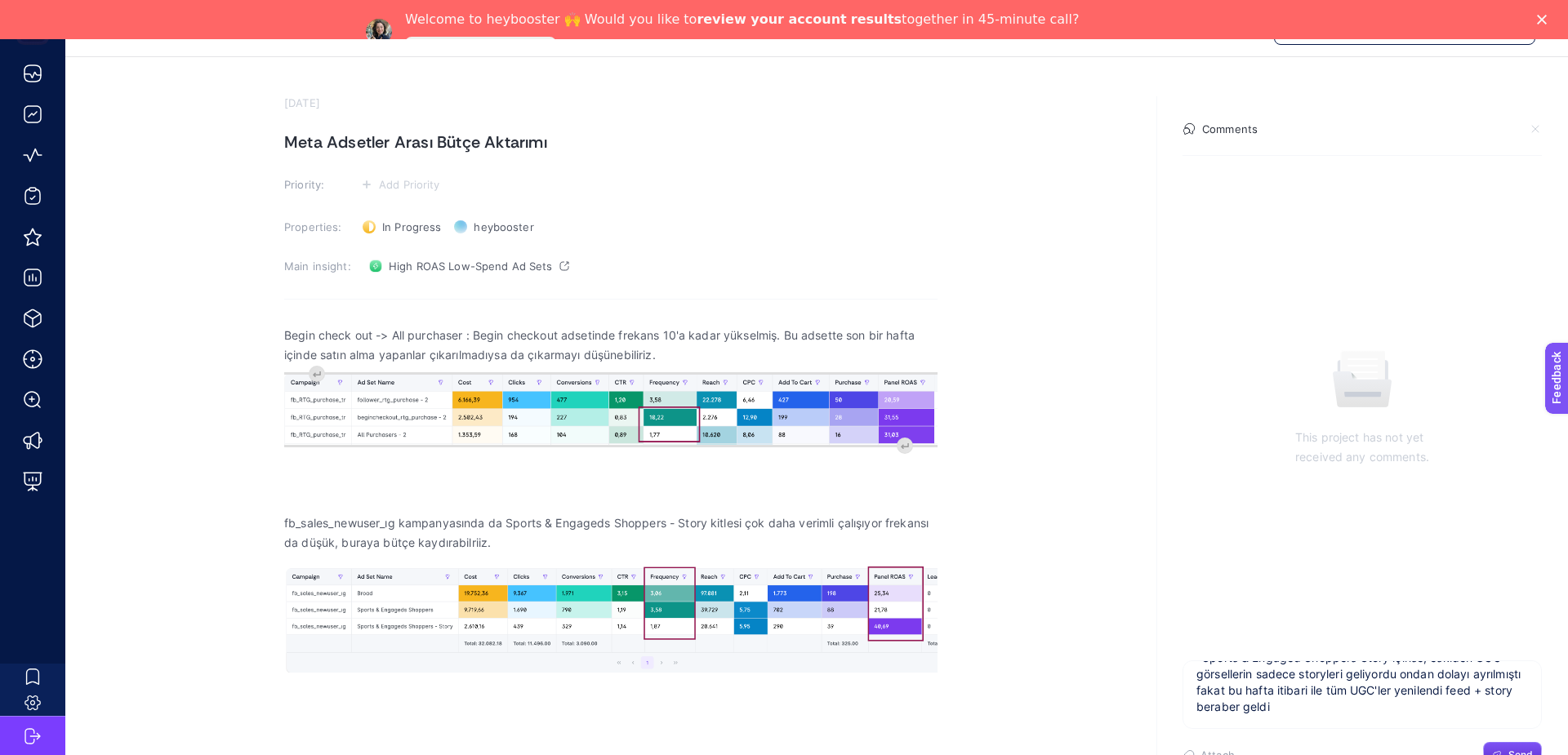
click at [1262, 693] on textarea "Begin checkout kampanyasında last 7 days purhcase yapanlar hali hazırda exclude…" at bounding box center [1362, 687] width 358 height 53
click at [1368, 707] on textarea "Begin checkout kampanyasında last 7 days purhcase yapanlar hali hazırda exclude…" at bounding box center [1362, 687] width 358 height 53
click at [561, 263] on icon at bounding box center [564, 265] width 9 height 9
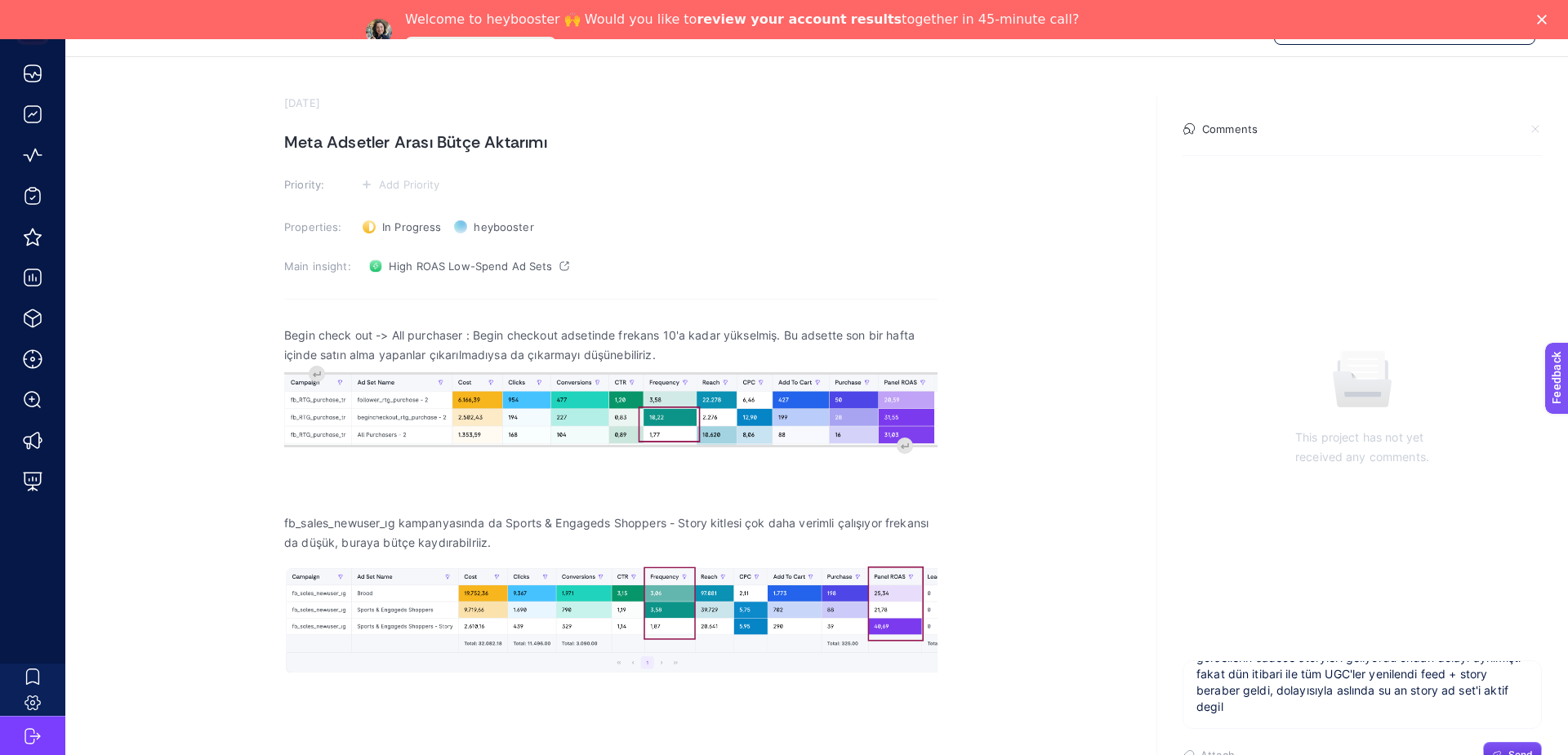
click at [1241, 703] on textarea "Begin checkout kampanyasında last 7 days purhcase yapanlar hali hazırda exclude…" at bounding box center [1362, 687] width 358 height 53
click at [1310, 698] on textarea "Begin checkout kampanyasında last 7 days purhcase yapanlar hali hazırda exclude…" at bounding box center [1362, 687] width 358 height 53
click at [1298, 678] on textarea "Begin checkout kampanyasında last 7 days purhcase yapanlar hali hazırda exclude…" at bounding box center [1362, 687] width 358 height 53
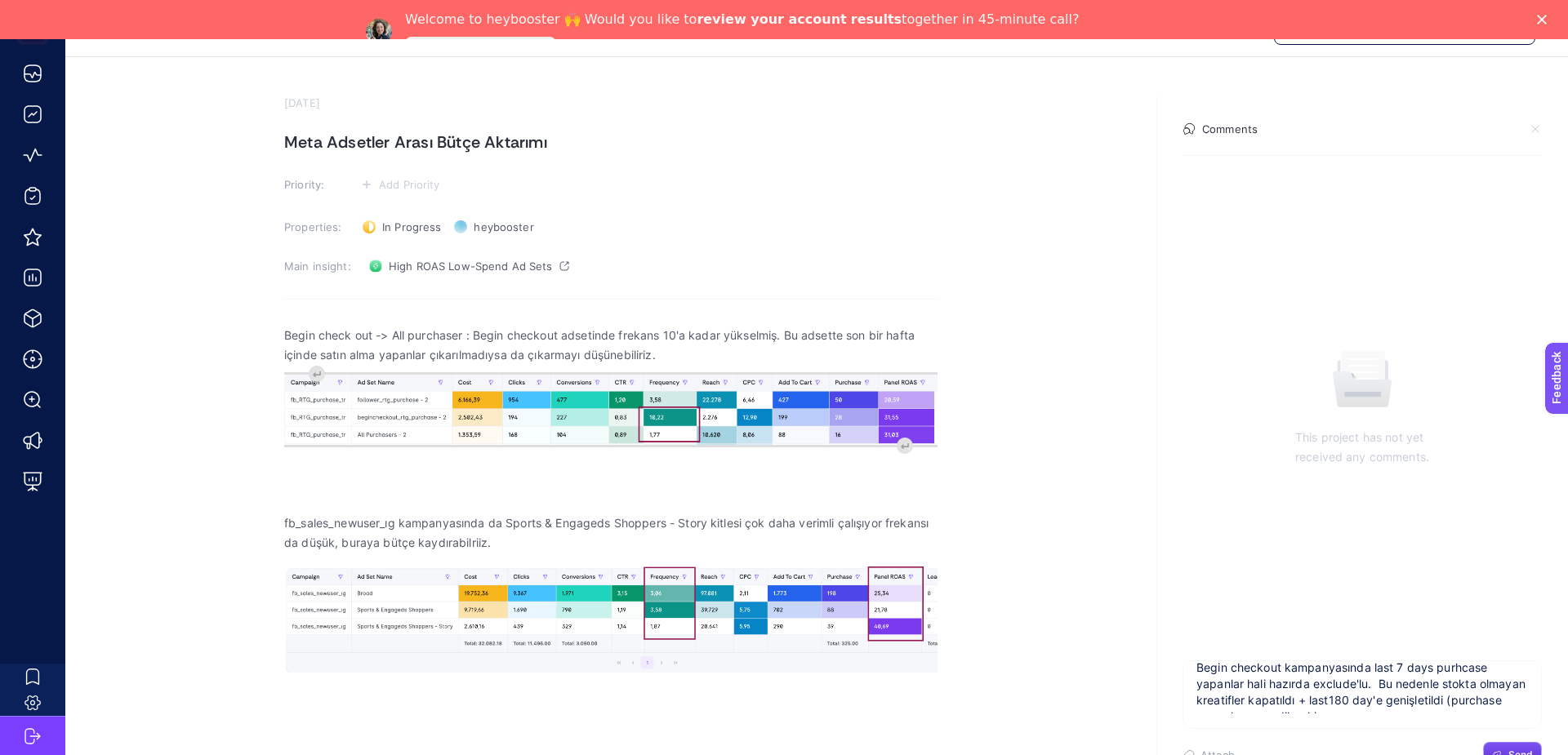
scroll to position [0, 0]
click at [1298, 678] on textarea "Begin checkout kampanyasında last 7 days purhcase yapanlar hali hazırda exclude…" at bounding box center [1362, 687] width 358 height 53
click at [1197, 678] on textarea "Begin checkout kampanyasında last 7 days purhcase yapanlar hali hazırda exclude…" at bounding box center [1362, 687] width 358 height 53
click at [1228, 677] on textarea "*Begin checkout kampanyasında last 7 days purhcase yapanlar hali hazırda exclud…" at bounding box center [1362, 687] width 358 height 53
click at [1312, 693] on textarea "*Begin checkout kampanyasında last 7 days purhcase yapanlar hali hazırda exclud…" at bounding box center [1362, 687] width 358 height 53
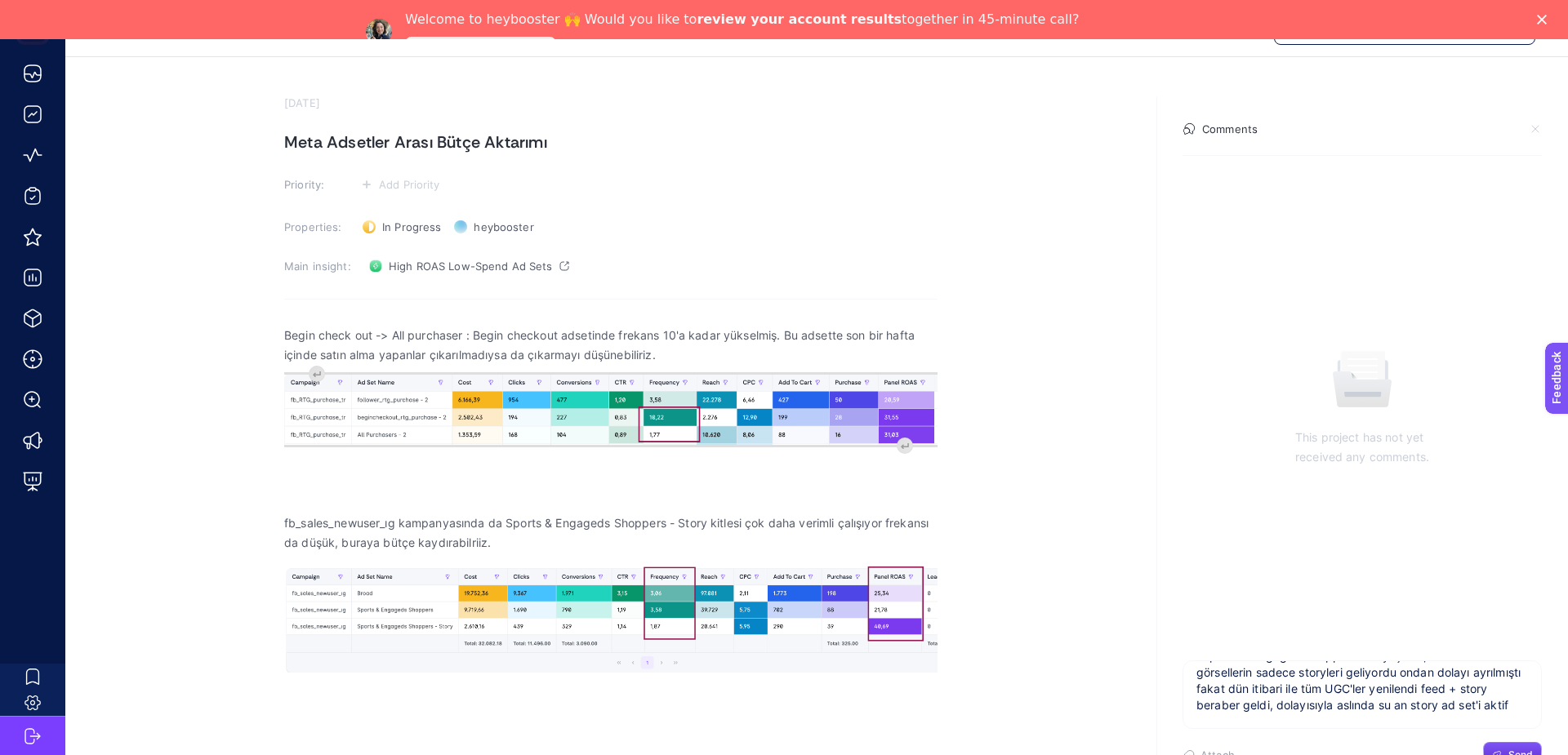
scroll to position [119, 0]
click at [1487, 675] on textarea "*Begin checkout kampanyasında last 7 days purhcase yapanlar hali hazırda exclud…" at bounding box center [1362, 687] width 358 height 53
click at [1395, 694] on textarea "*Begin checkout kampanyasında last 7 days purhcase yapanlar hali hazırda exclud…" at bounding box center [1362, 687] width 358 height 53
click at [1437, 702] on textarea "*Begin checkout kampanyasında last 7 days purhcase yapanlar hali hazırda exclud…" at bounding box center [1362, 687] width 358 height 53
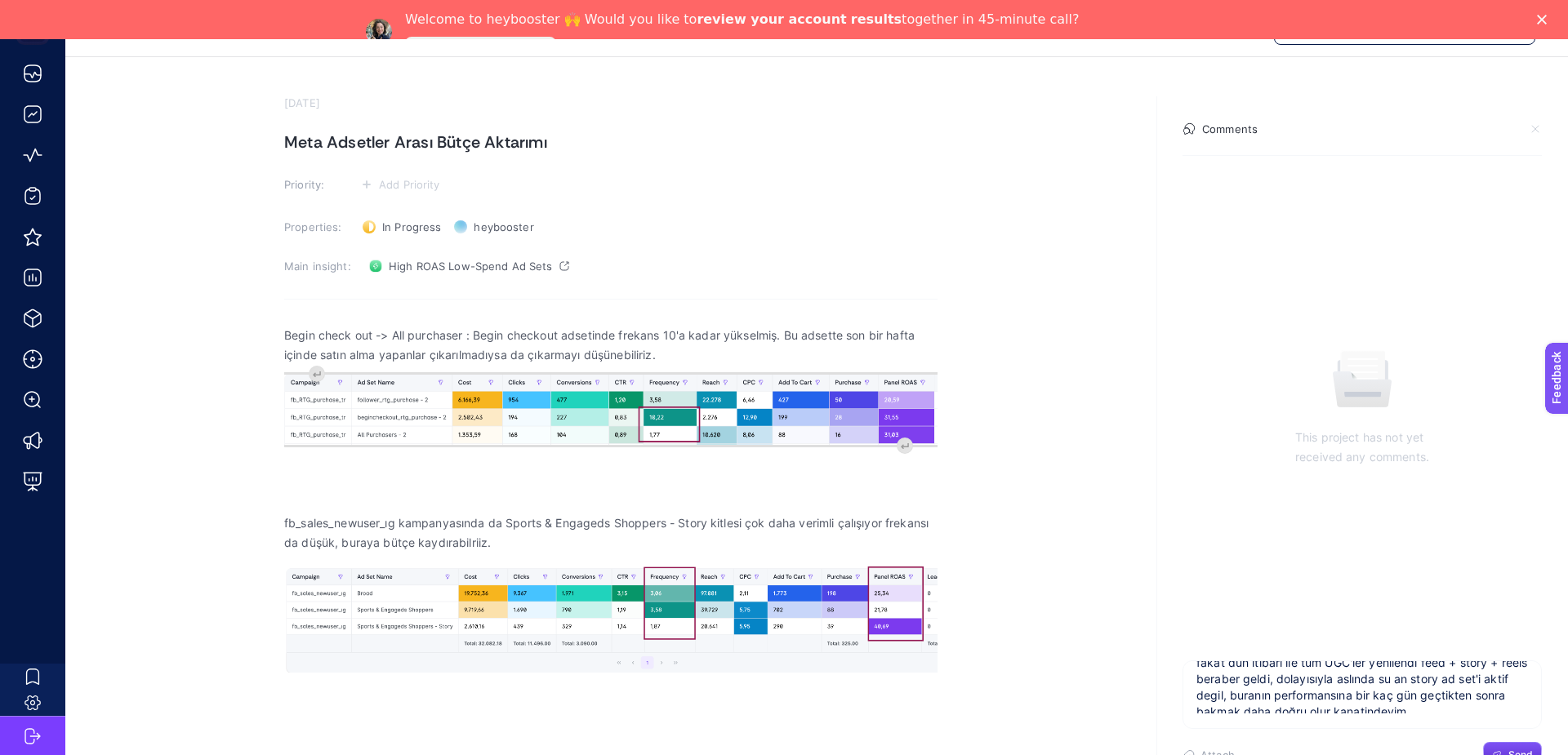
scroll to position [135, 0]
click at [1464, 696] on textarea "*Begin checkout kampanyasında last 7 days purhcase yapanlar hali hazırda exclud…" at bounding box center [1362, 687] width 358 height 53
click at [1471, 708] on textarea "*Begin checkout kampanyasında last 7 days purhcase yapanlar hali hazırda exclud…" at bounding box center [1362, 687] width 358 height 53
click at [1450, 690] on textarea "*Begin checkout kampanyasında last 7 days purhcase yapanlar hali hazırda exclud…" at bounding box center [1362, 687] width 358 height 53
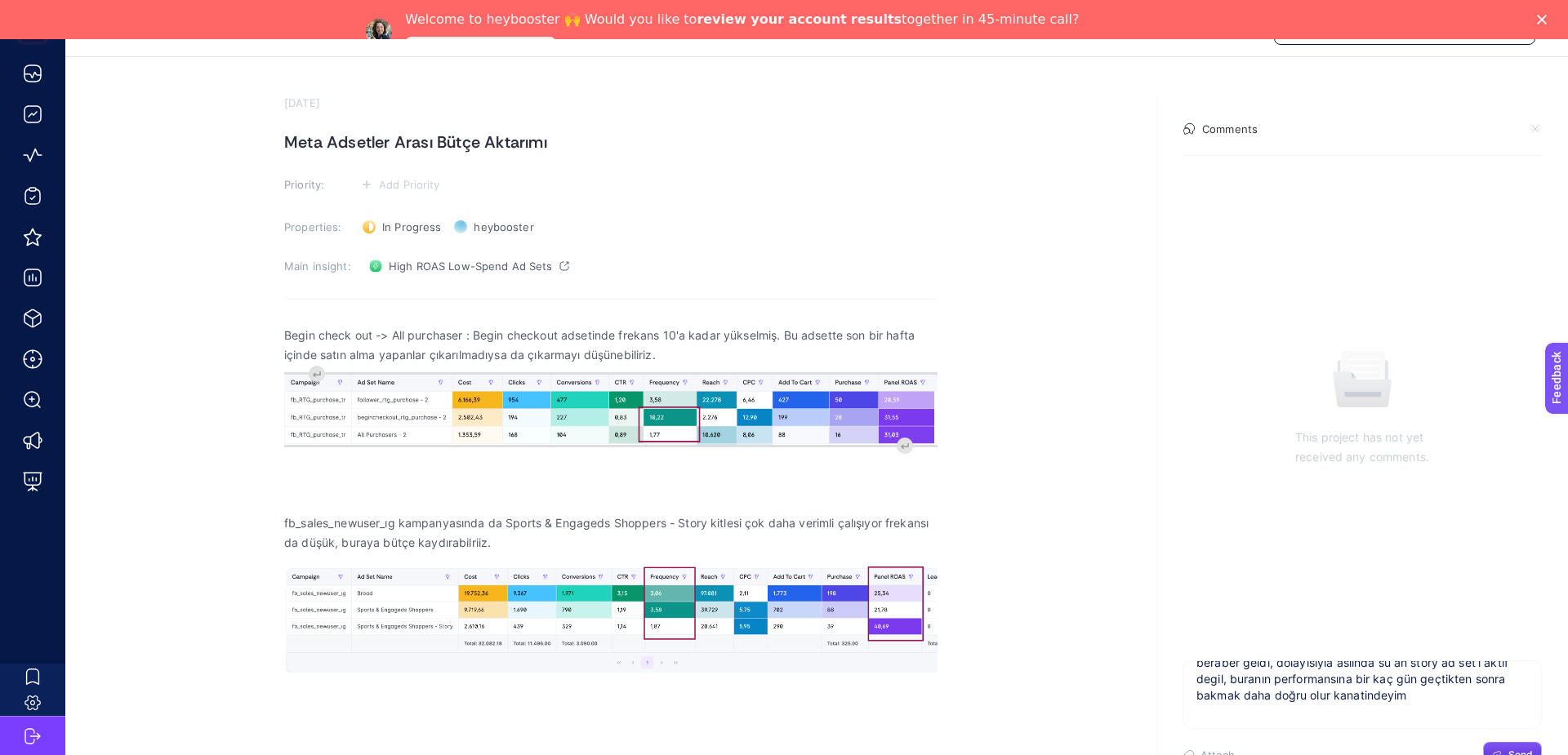
click at [1435, 688] on textarea "*Begin checkout kampanyasında last 7 days purhcase yapanlar hali hazırda exclud…" at bounding box center [1362, 687] width 358 height 53
click at [1281, 682] on textarea "*Begin checkout kampanyasında last 7 days purhcase yapanlar hali hazırda exclud…" at bounding box center [1362, 687] width 358 height 53
click at [1377, 685] on textarea "*Begin checkout kampanyasında last 7 days purhcase yapanlar hali hazırda exclud…" at bounding box center [1362, 687] width 358 height 53
click at [1450, 689] on textarea "*Begin checkout kampanyasında last 7 days purhcase yapanlar hali hazırda exclud…" at bounding box center [1362, 687] width 358 height 53
click at [1451, 690] on textarea "*Begin checkout kampanyasında last 7 days purhcase yapanlar hali hazırda exclud…" at bounding box center [1362, 687] width 358 height 53
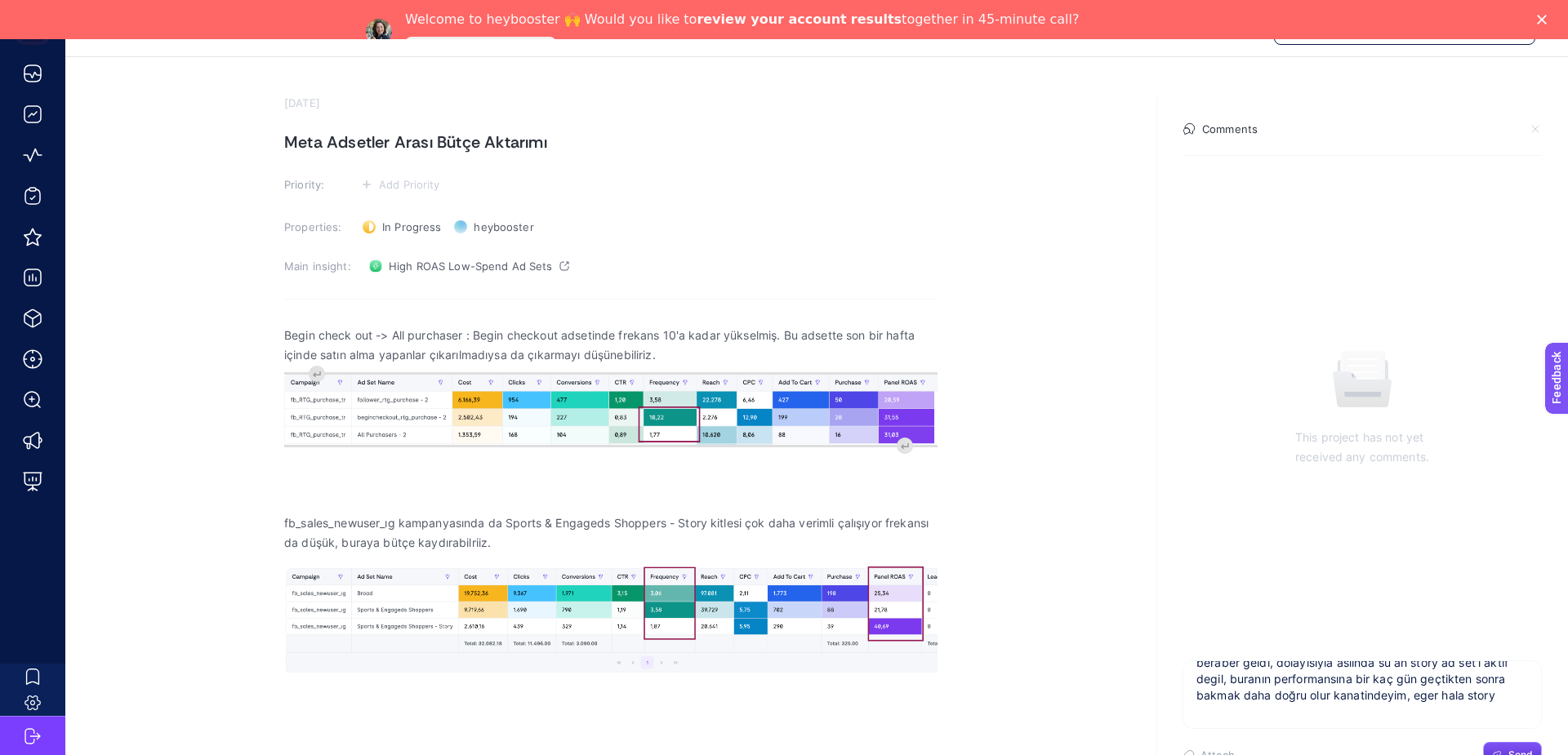
scroll to position [152, 0]
type textarea "*Begin checkout kampanyasında last 7 days purhcase yapanlar hali hazırda exclud…"
click at [1530, 747] on button "Send" at bounding box center [1512, 755] width 59 height 26
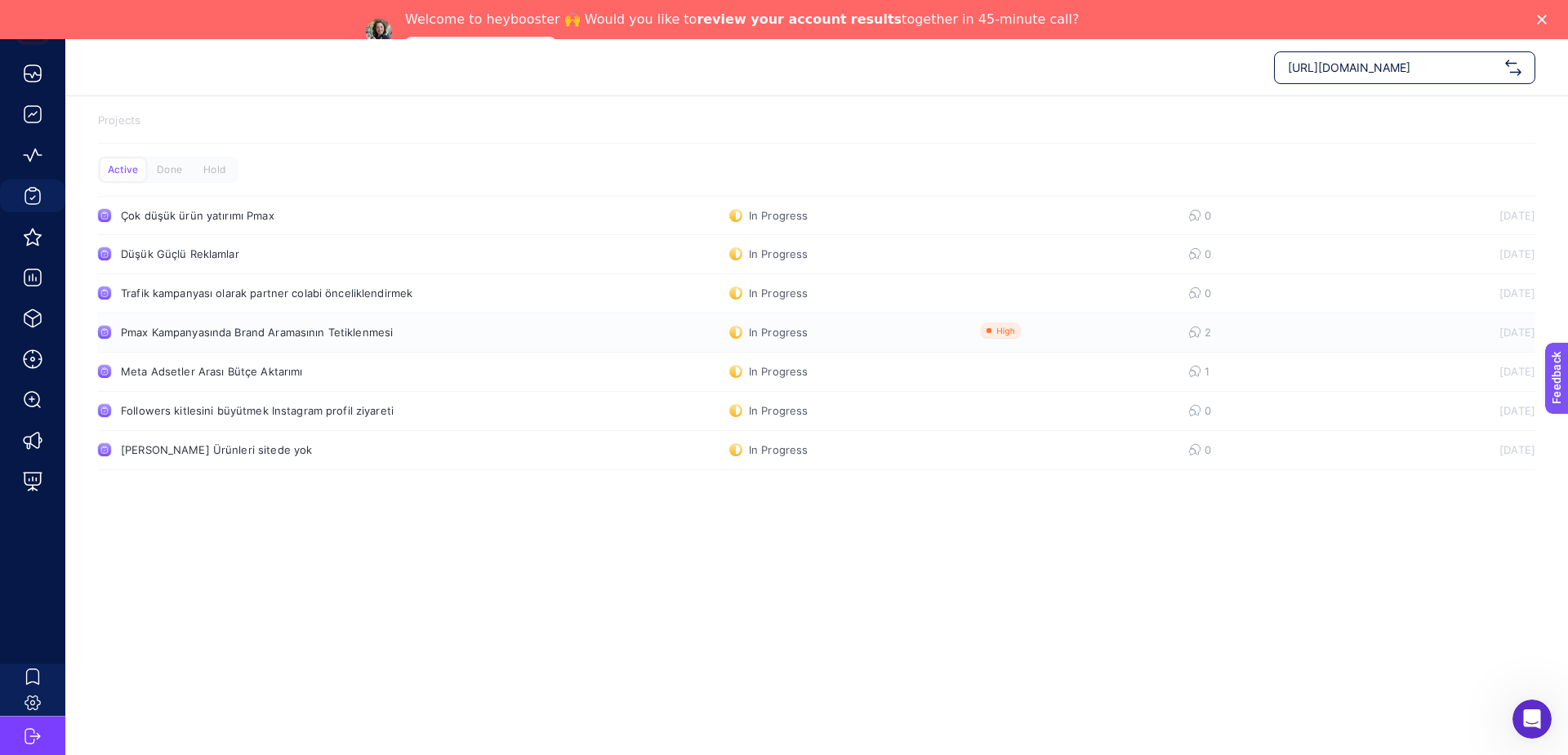
click at [307, 332] on div "Pmax Kampanyasında Brand Aramasının Tetiklenmesi" at bounding box center [310, 332] width 377 height 13
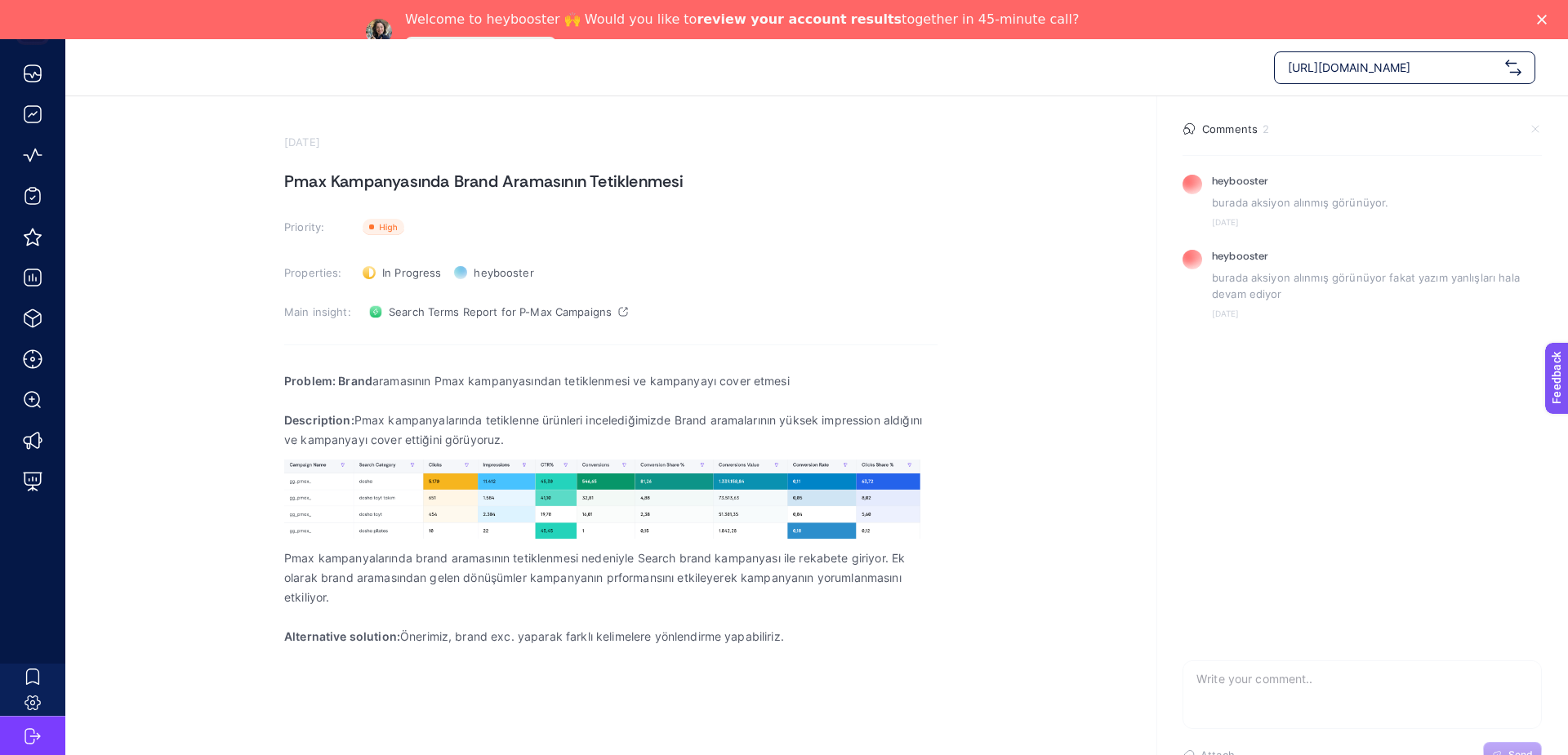
scroll to position [39, 0]
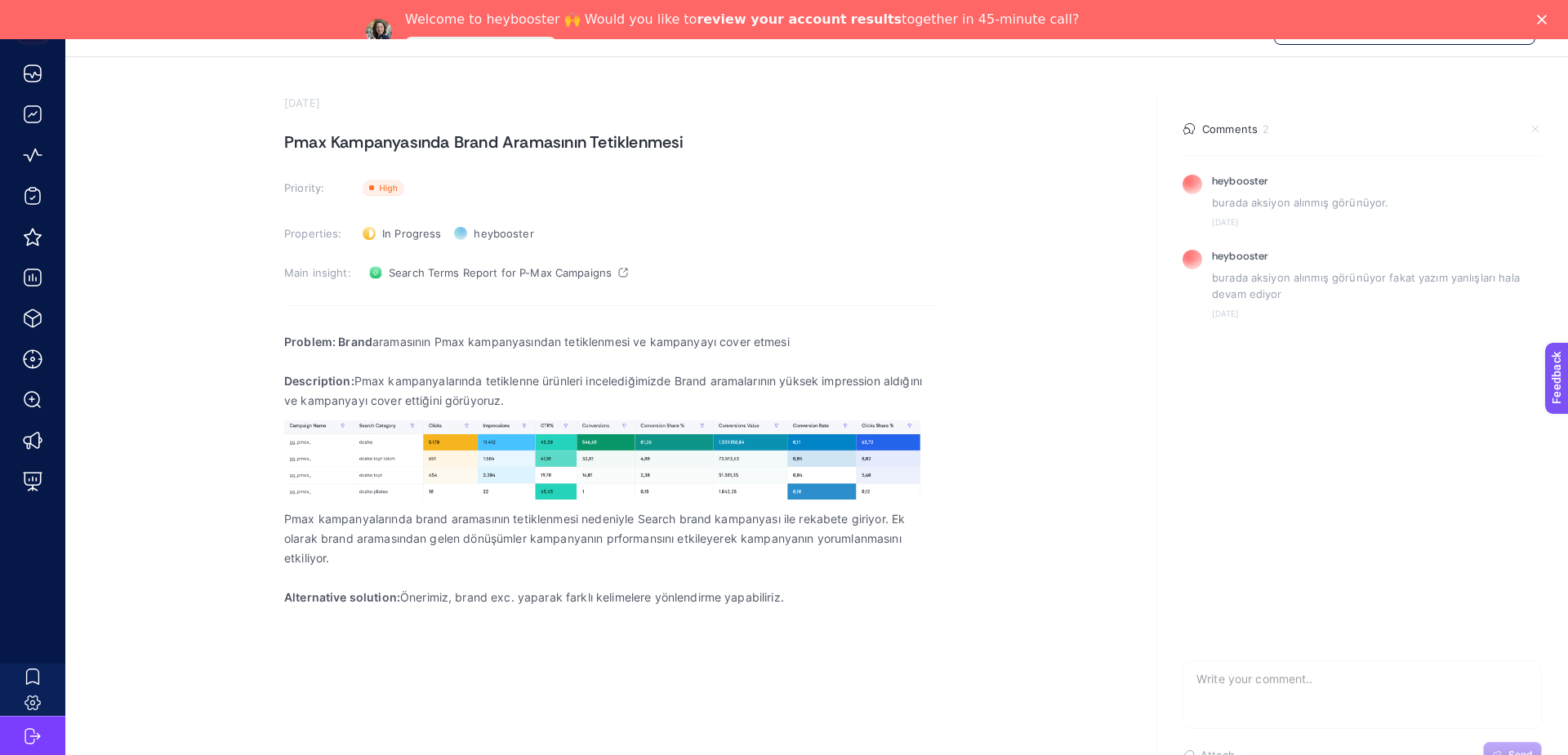
click at [1276, 681] on textarea at bounding box center [1362, 687] width 358 height 53
type textarea "D"
type textarea "Son haftalarda brand araması ,le"
type textarea "son"
type textarea "brand"
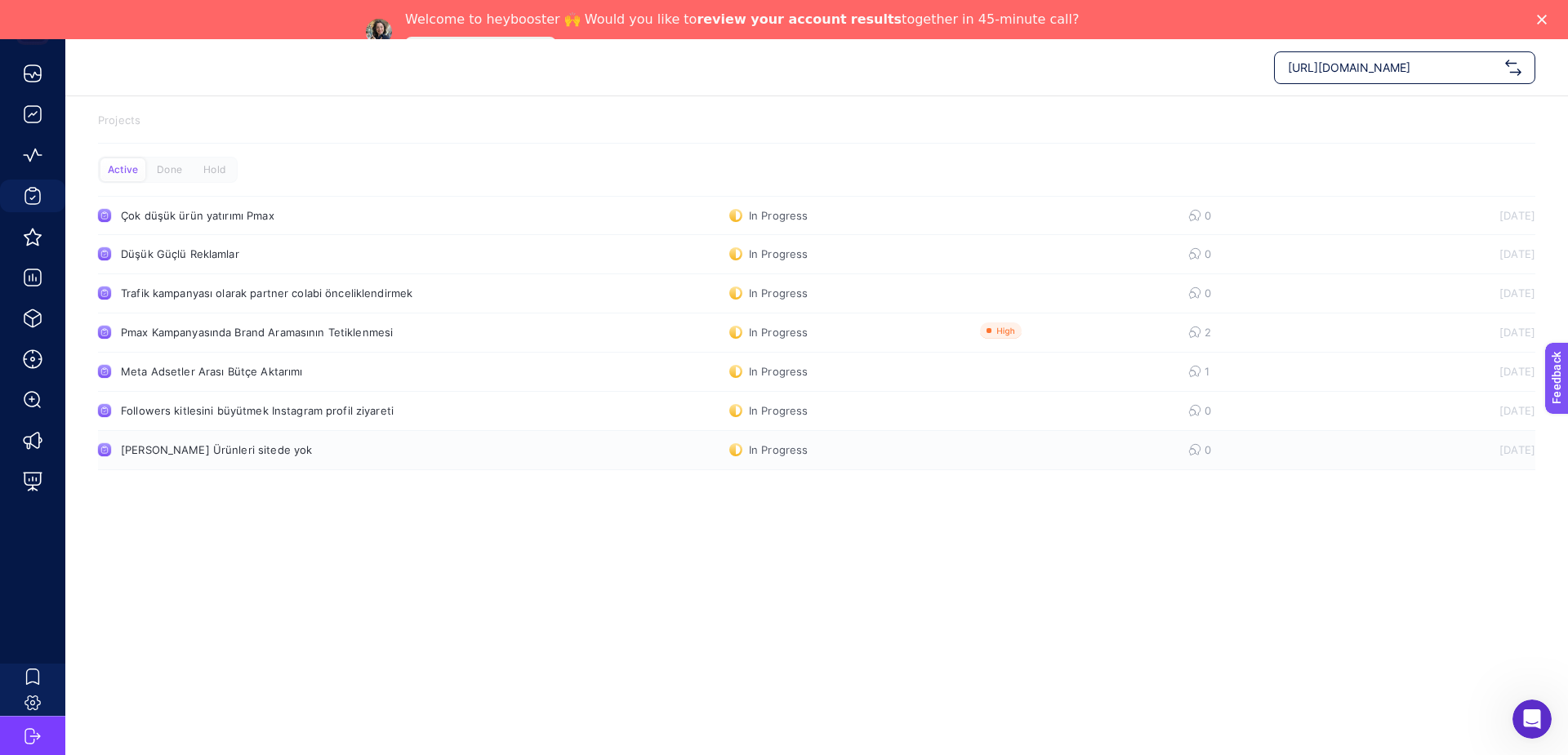
click at [287, 450] on div "[PERSON_NAME] Ürünleri sitede yok" at bounding box center [310, 449] width 377 height 13
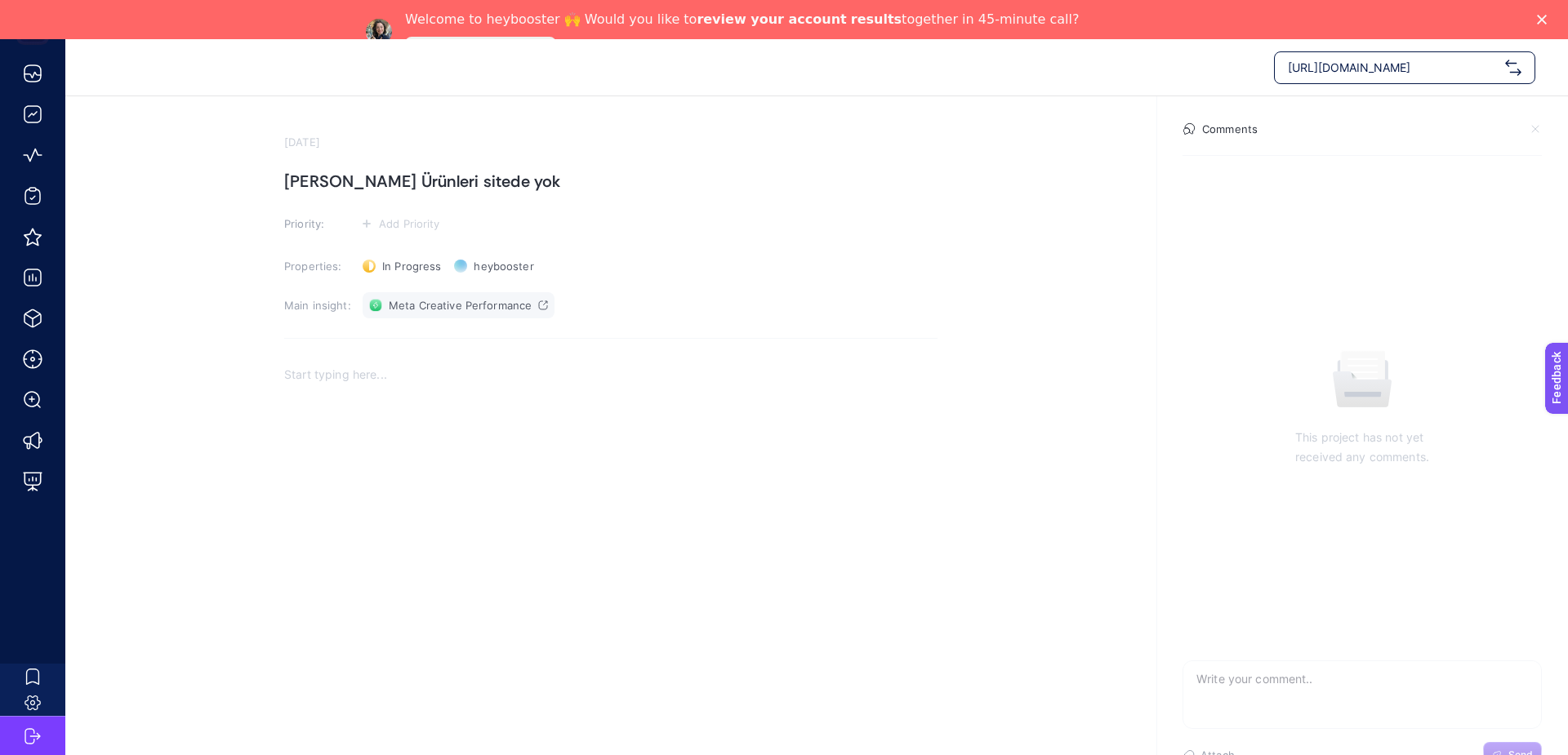
click at [521, 315] on link "Meta Creative Performance" at bounding box center [458, 306] width 191 height 26
click at [1250, 670] on textarea at bounding box center [1362, 687] width 358 height 53
paste textarea "[URL][DOMAIN_NAME]"
click at [1531, 682] on textarea "[URL][DOMAIN_NAME] bu koleksiyona ait ürünler +" at bounding box center [1362, 687] width 358 height 53
paste textarea "[URL][DOMAIN_NAME]"
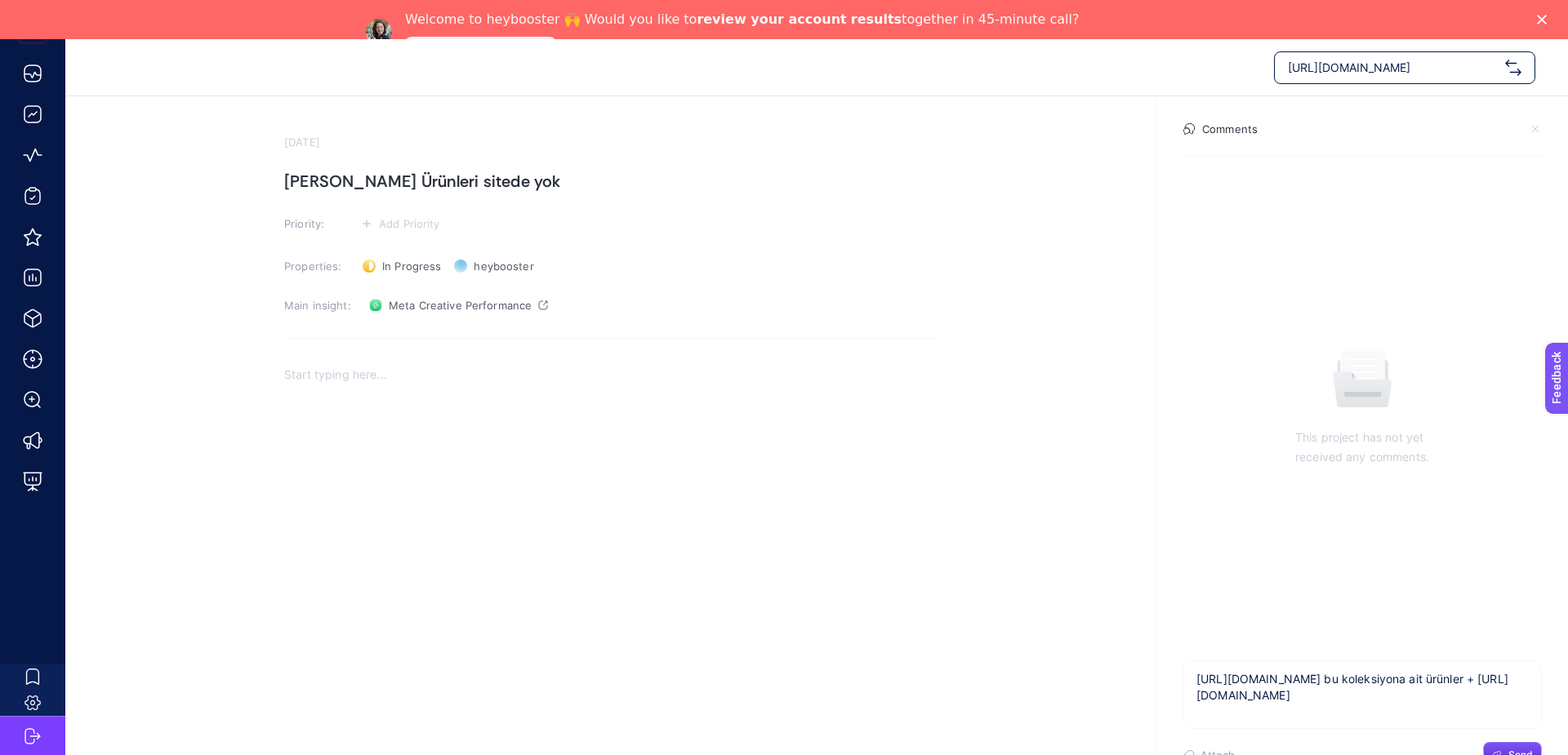
type textarea "[URL][DOMAIN_NAME] bu koleksiyona ait ürünler + [URL][DOMAIN_NAME]"
click at [1513, 737] on section "[URL][DOMAIN_NAME] bu koleksiyona ait ürünler + [URL][DOMAIN_NAME] Attach Send" at bounding box center [1362, 714] width 359 height 108
click at [1516, 745] on button "Send" at bounding box center [1512, 755] width 59 height 26
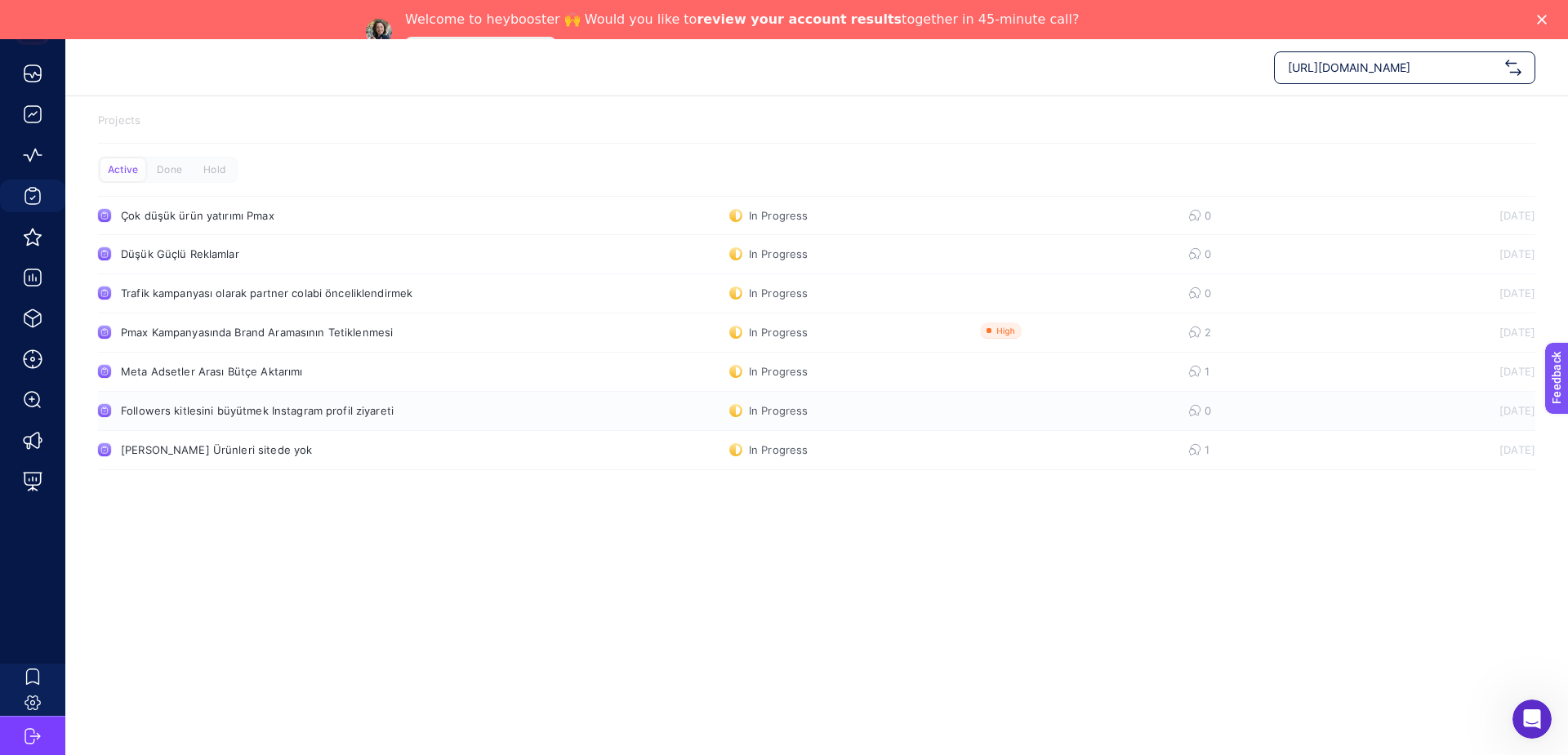
click at [302, 415] on div "Followers kitlesini büyütmek Instagram profil ziyareti" at bounding box center [310, 411] width 377 height 13
click at [450, 246] on link "Düşük Güçlü Reklamlar In Progress 0 [DATE]" at bounding box center [815, 255] width 1437 height 39
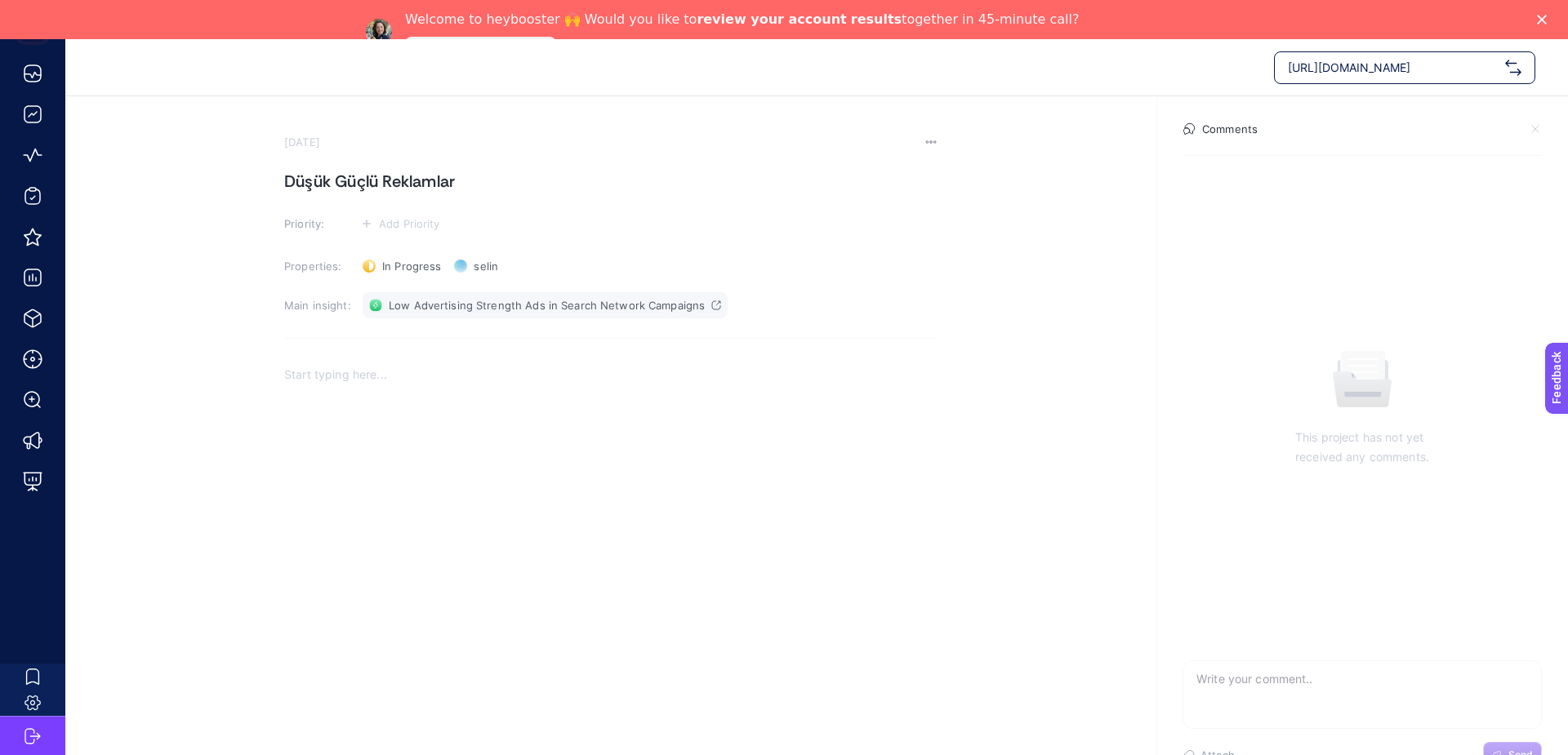
click at [626, 310] on span "Low Advertising Strength Ads in Search Network Campaigns" at bounding box center [546, 305] width 316 height 13
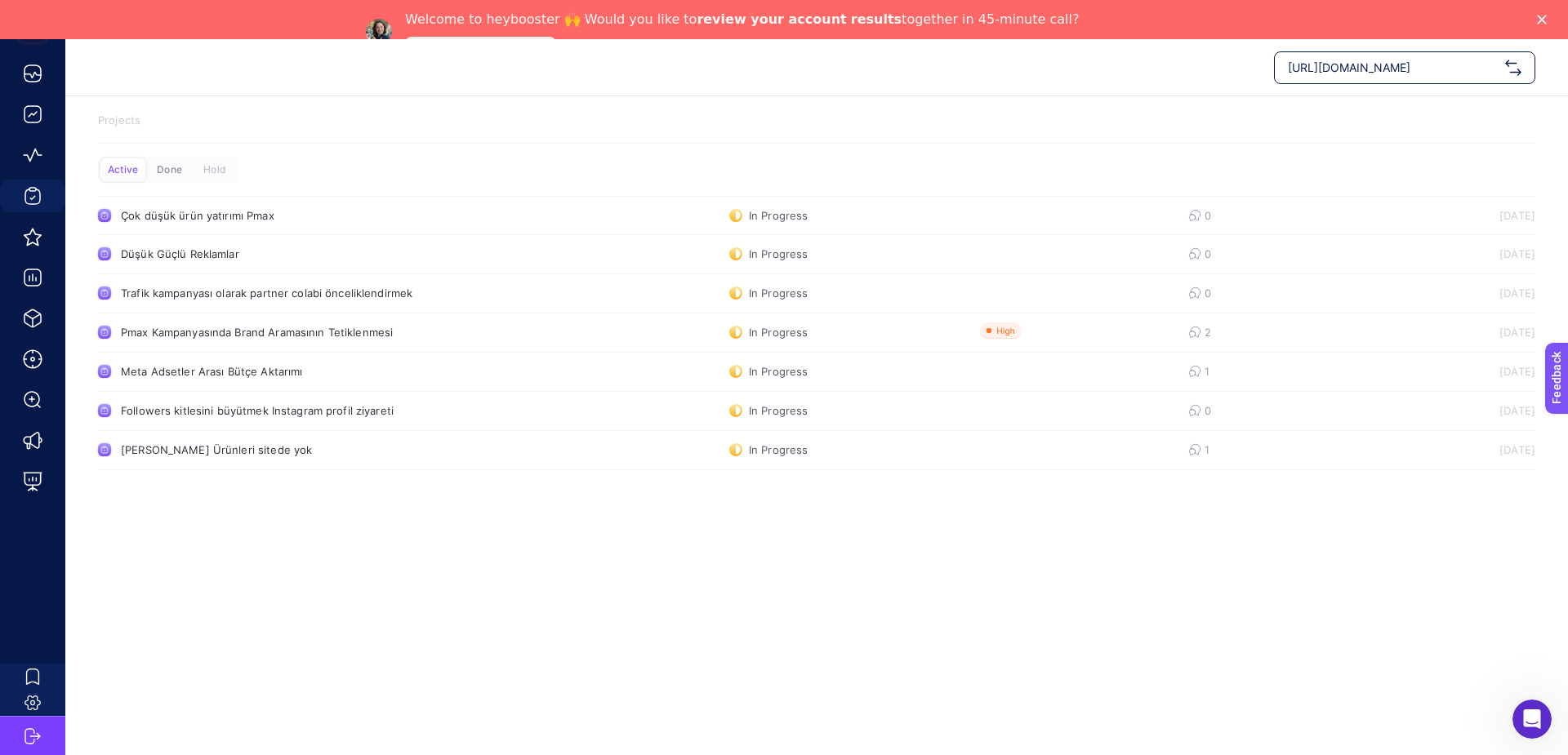
click at [175, 167] on div "Done" at bounding box center [170, 170] width 45 height 23
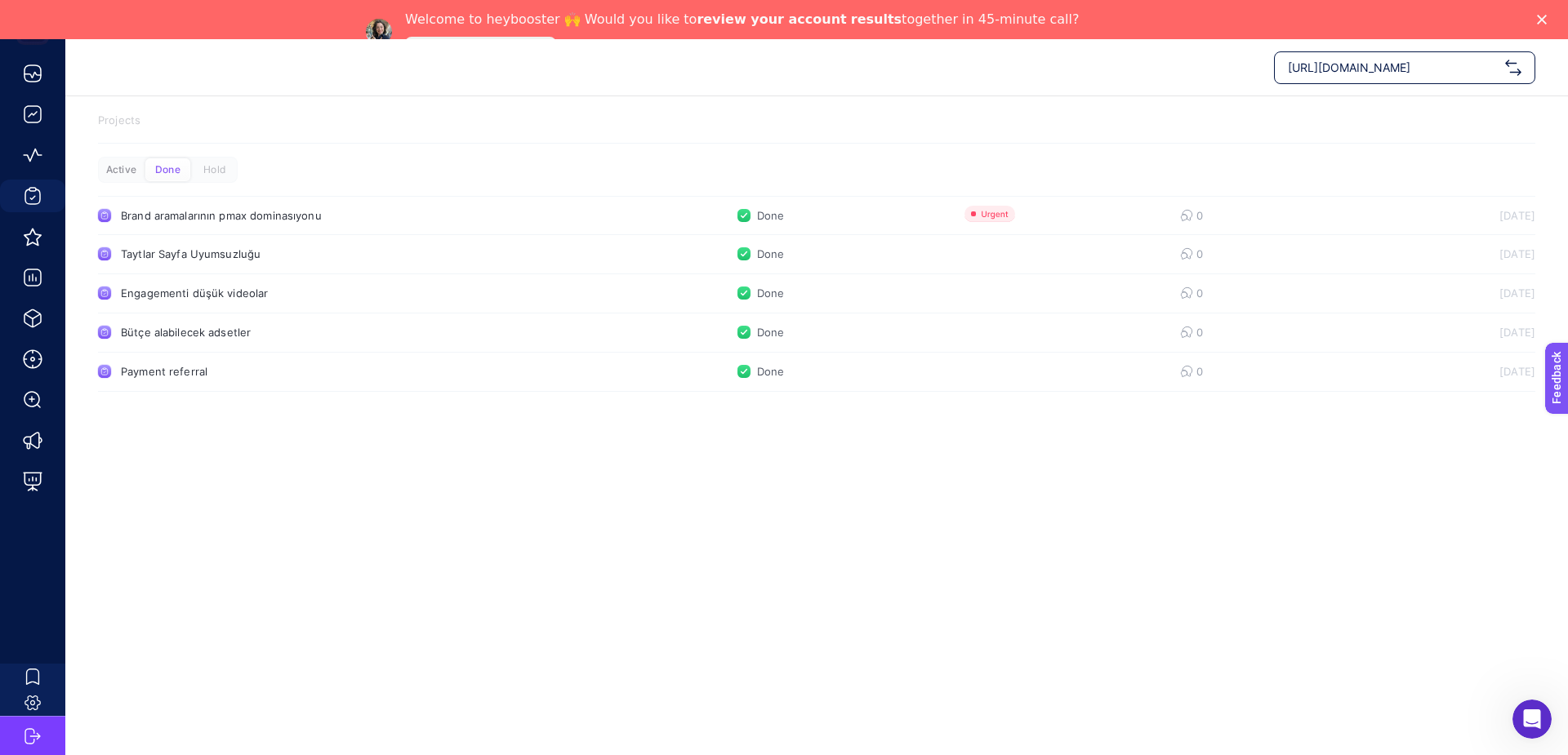
click at [131, 173] on div "Active" at bounding box center [121, 170] width 45 height 23
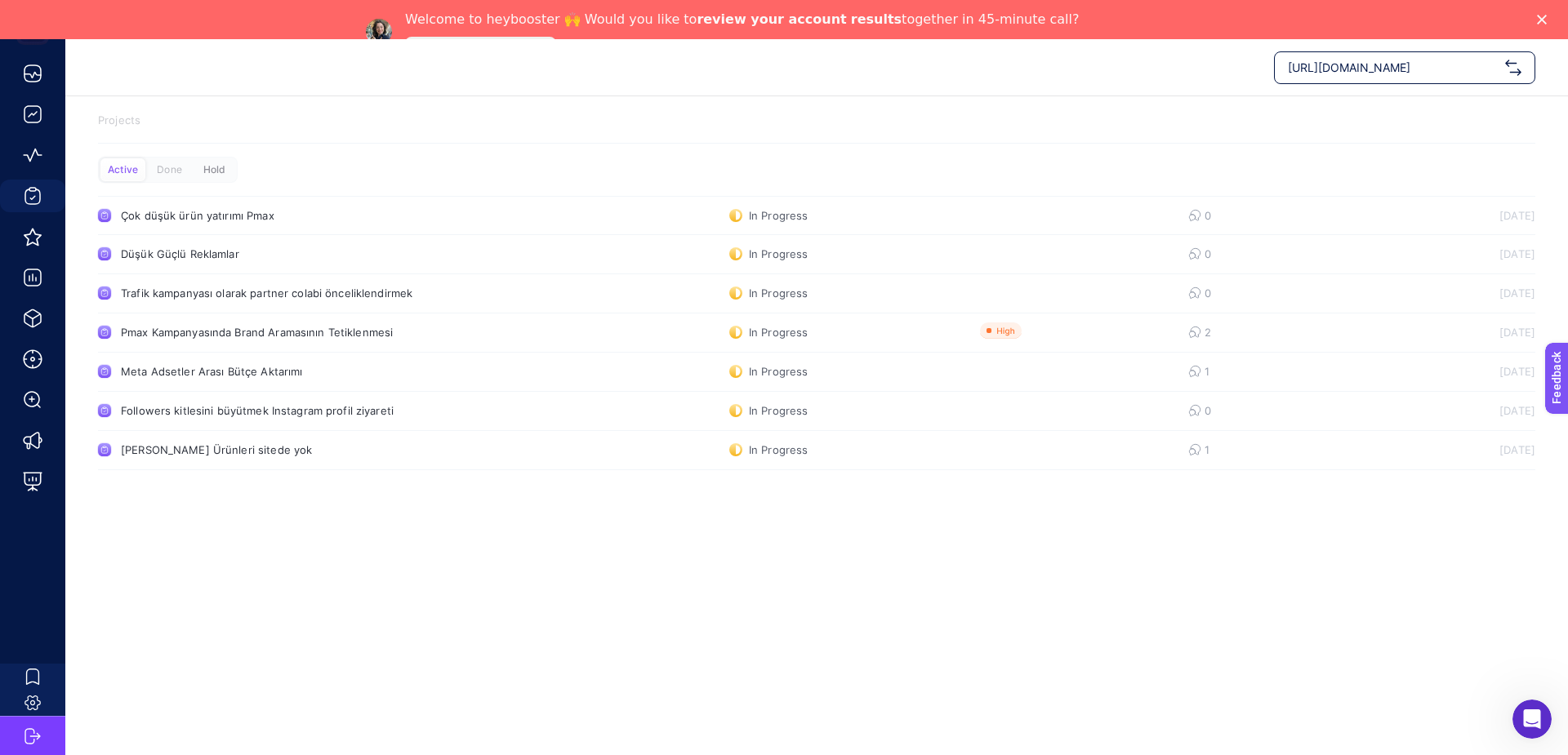
click at [220, 169] on div "Hold" at bounding box center [214, 170] width 45 height 23
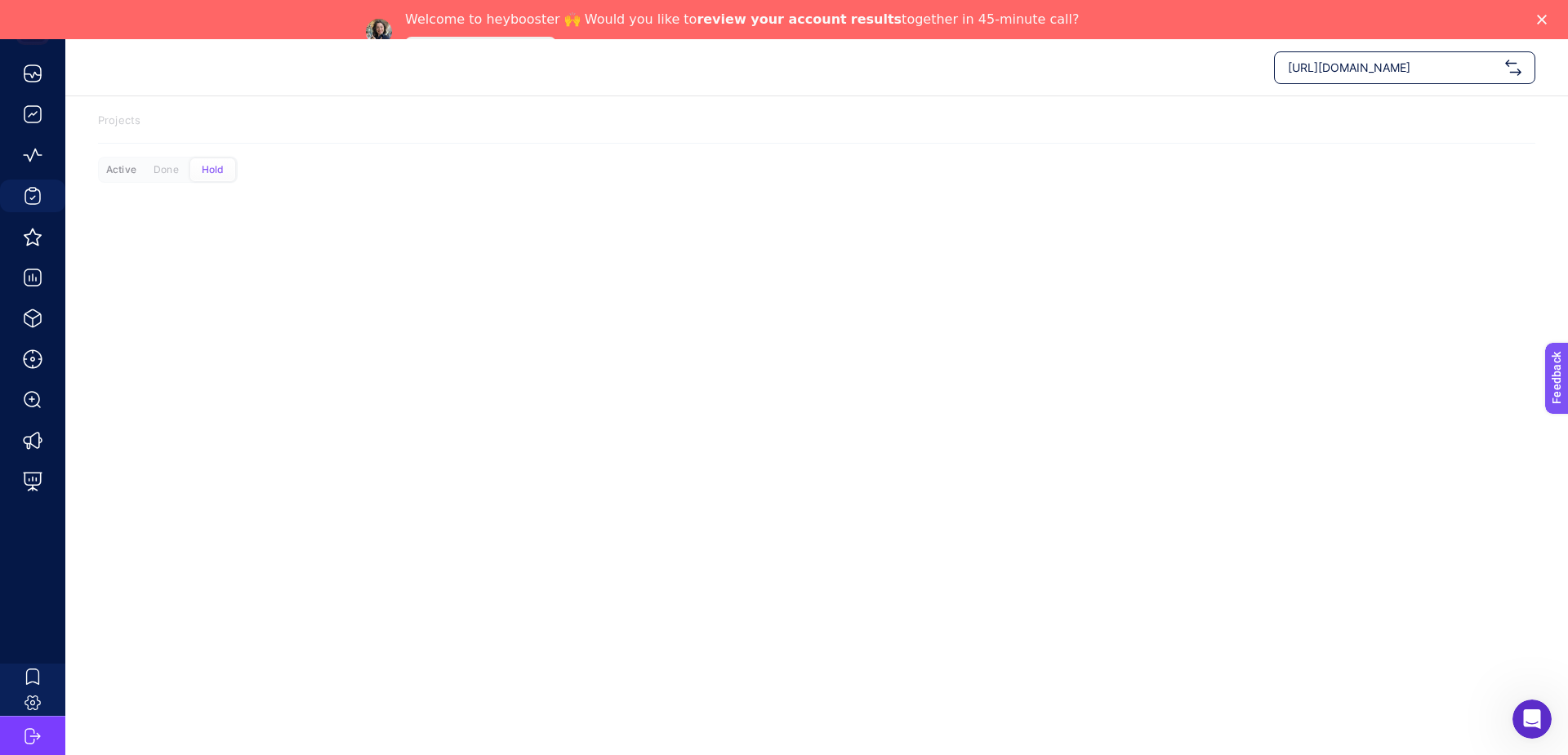
click at [137, 171] on div "Active" at bounding box center [121, 170] width 45 height 23
